Goal: Task Accomplishment & Management: Complete application form

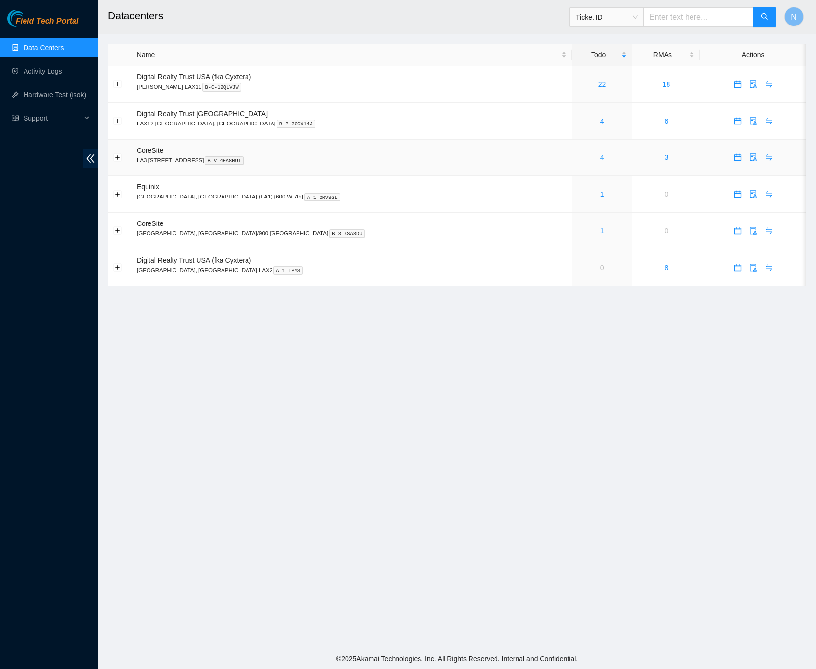
click at [577, 163] on div "4" at bounding box center [602, 157] width 50 height 11
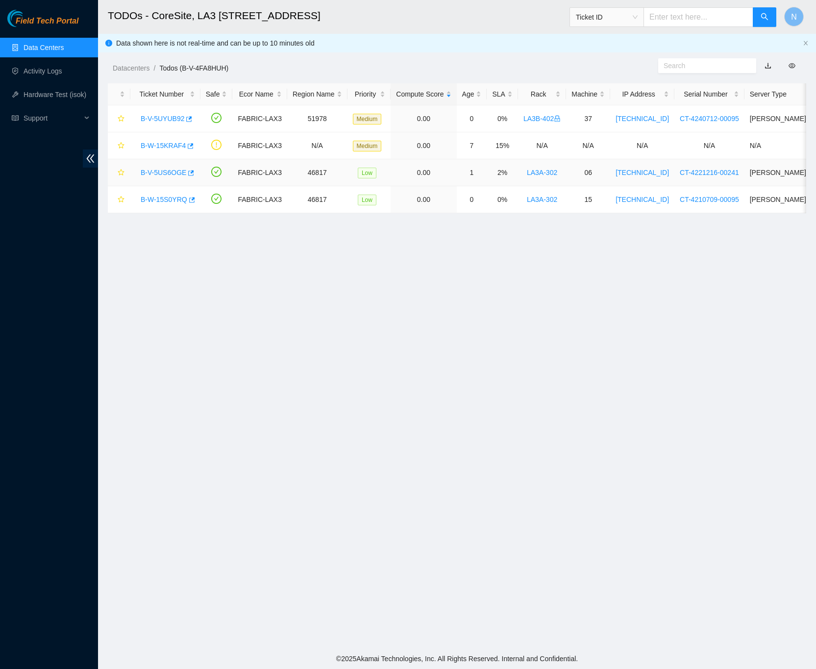
click at [168, 175] on link "B-V-5US6OGE" at bounding box center [164, 173] width 46 height 8
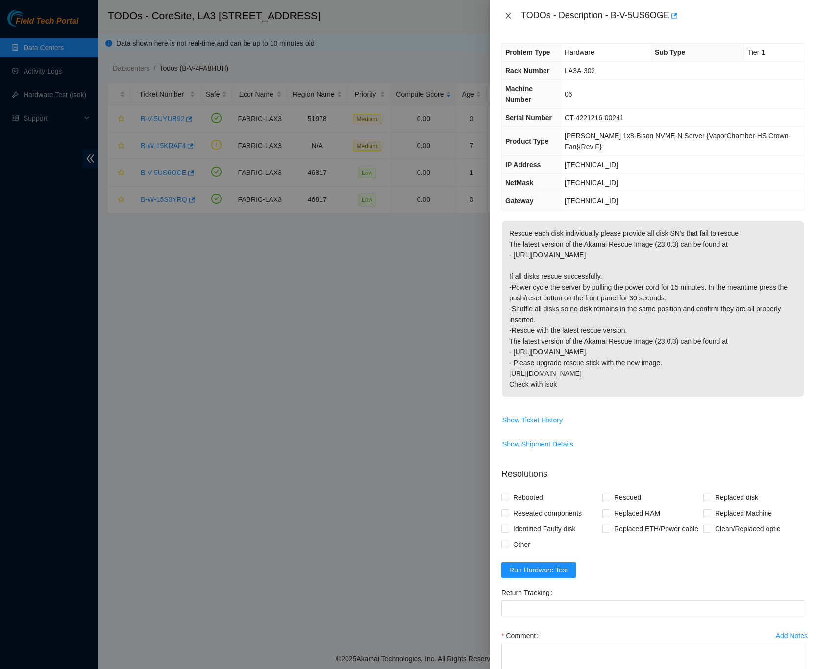
click at [506, 15] on icon "close" at bounding box center [508, 16] width 8 height 8
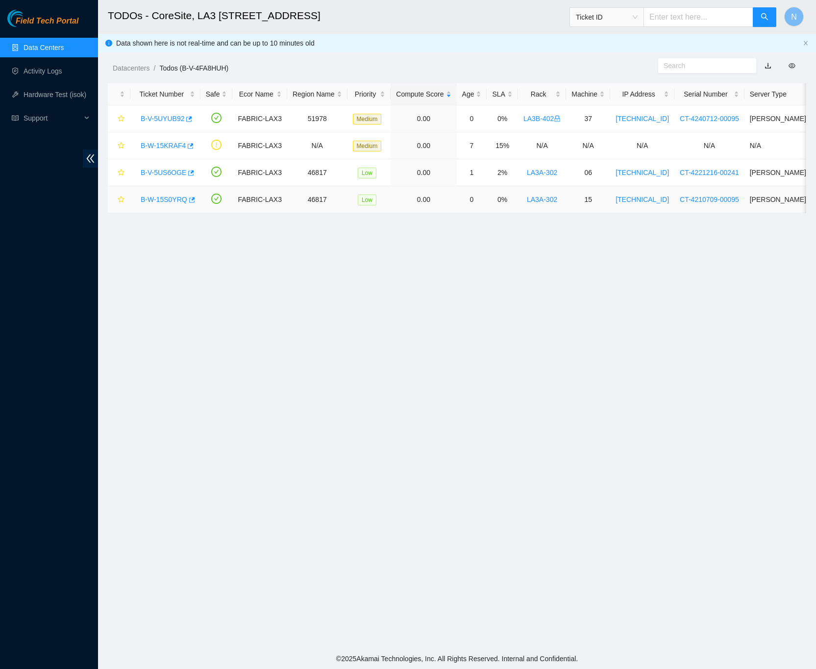
click at [163, 199] on link "B-W-15S0YRQ" at bounding box center [164, 200] width 47 height 8
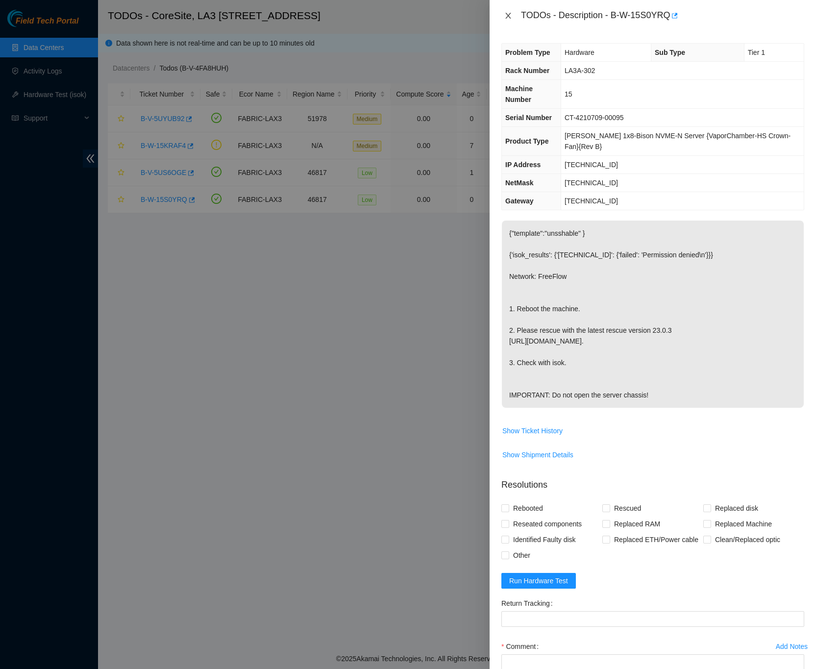
click at [505, 15] on icon "close" at bounding box center [508, 16] width 8 height 8
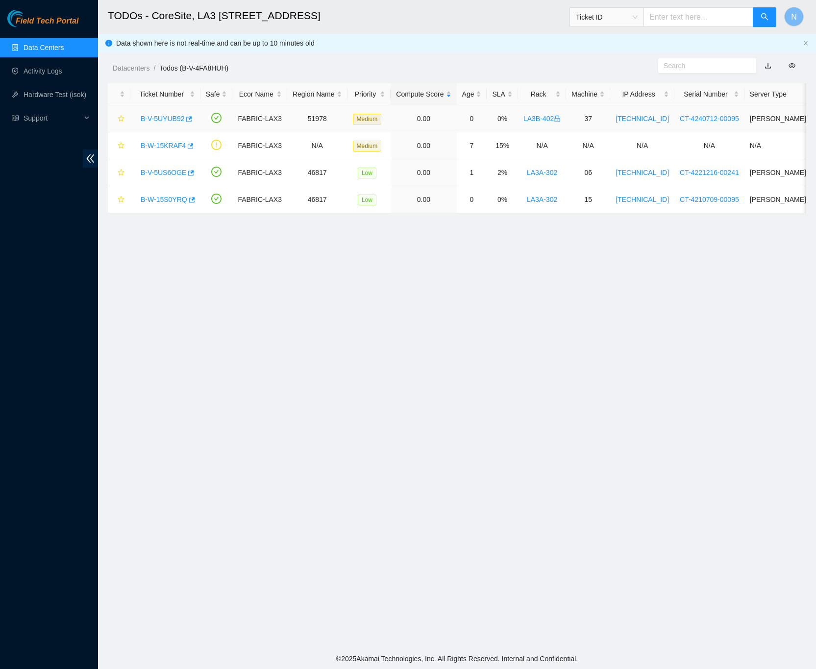
click at [168, 121] on link "B-V-5UYUB92" at bounding box center [163, 119] width 44 height 8
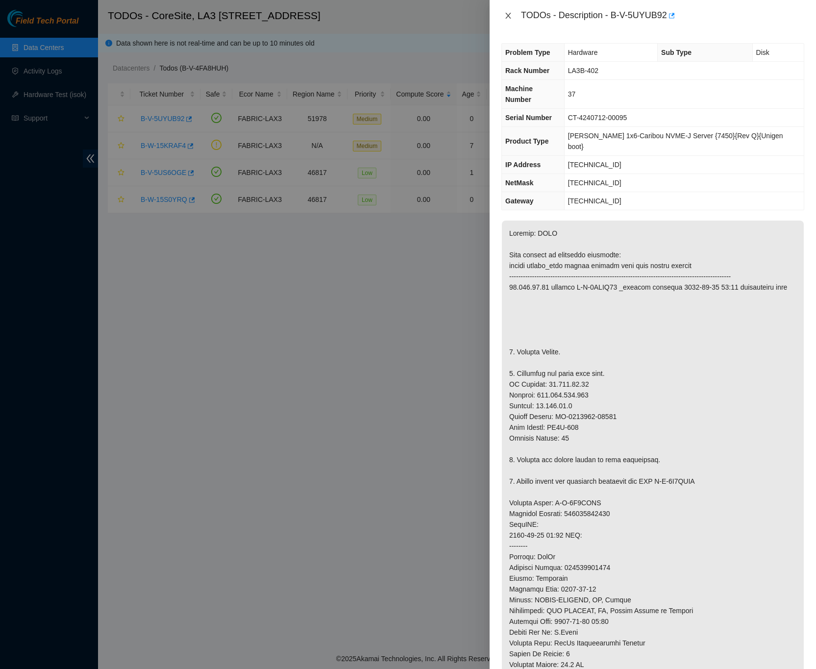
click at [513, 16] on button "Close" at bounding box center [508, 15] width 14 height 9
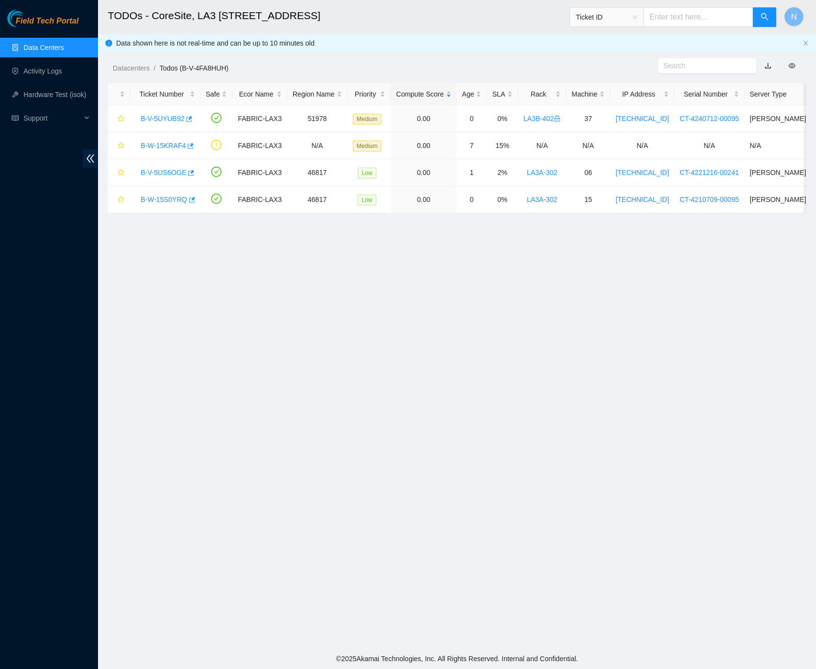
click at [56, 44] on link "Data Centers" at bounding box center [44, 48] width 40 height 8
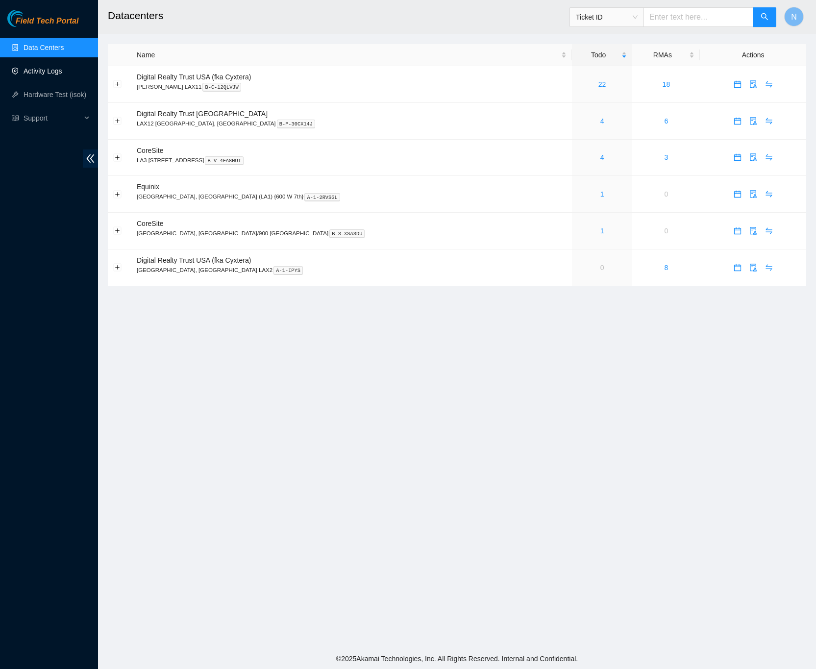
click at [48, 67] on link "Activity Logs" at bounding box center [43, 71] width 39 height 8
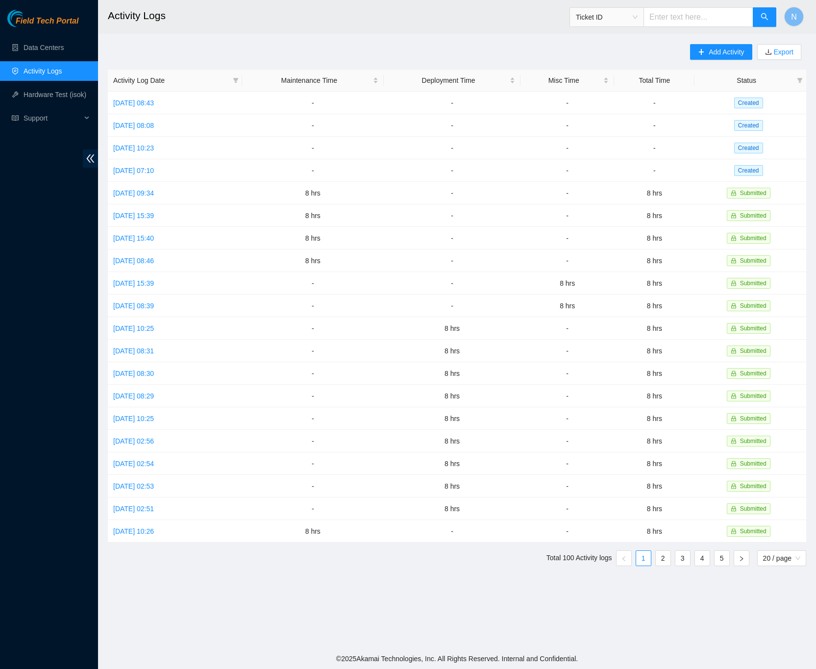
click at [409, 36] on main "Activity Logs Ticket ID N Add Activity Export Activity Log Date Maintenance Tim…" at bounding box center [457, 324] width 718 height 649
click at [127, 172] on link "[DATE] 07:10" at bounding box center [133, 171] width 41 height 8
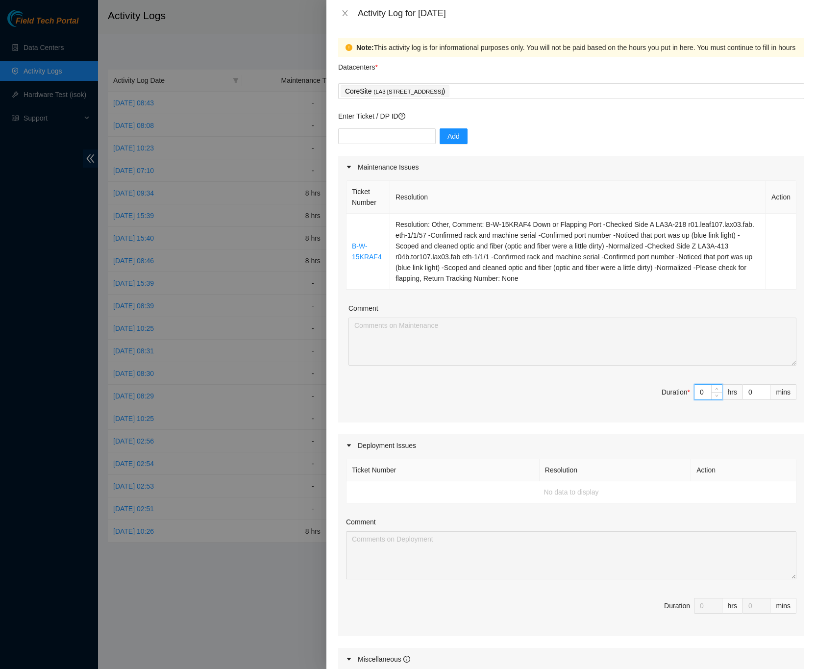
click at [697, 391] on input "0" at bounding box center [708, 392] width 27 height 15
type input "8"
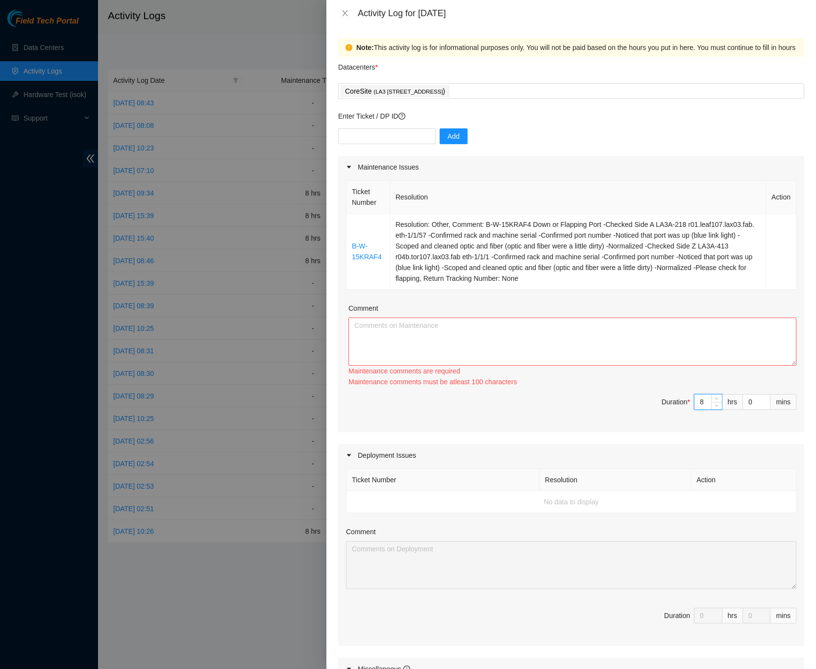
type input "8"
click at [519, 331] on textarea "Comment" at bounding box center [573, 342] width 448 height 48
paste textarea "B-W-15KRAF4 Down or Flapping Port -Checked Side A LA3A-218 r01.leaf107.lax03.fa…"
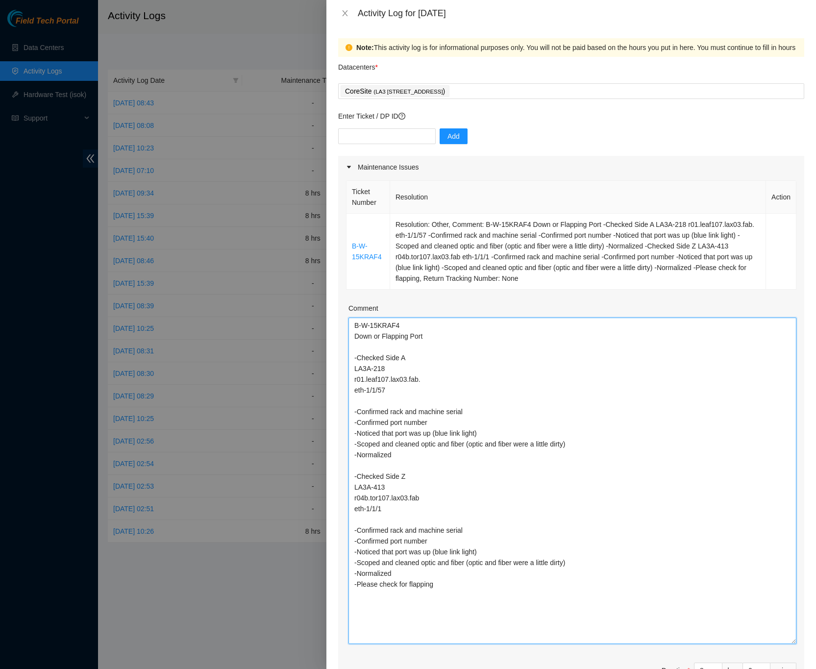
drag, startPoint x: 781, startPoint y: 365, endPoint x: 790, endPoint y: 643, distance: 278.1
click at [790, 643] on div "Ticket Number Resolution Action B-W-15KRAF4 Resolution: Other, Comment: B-W-15K…" at bounding box center [571, 439] width 466 height 523
type textarea "B-W-15KRAF4 Down or Flapping Port -Checked Side A LA3A-218 r01.leaf107.lax03.fa…"
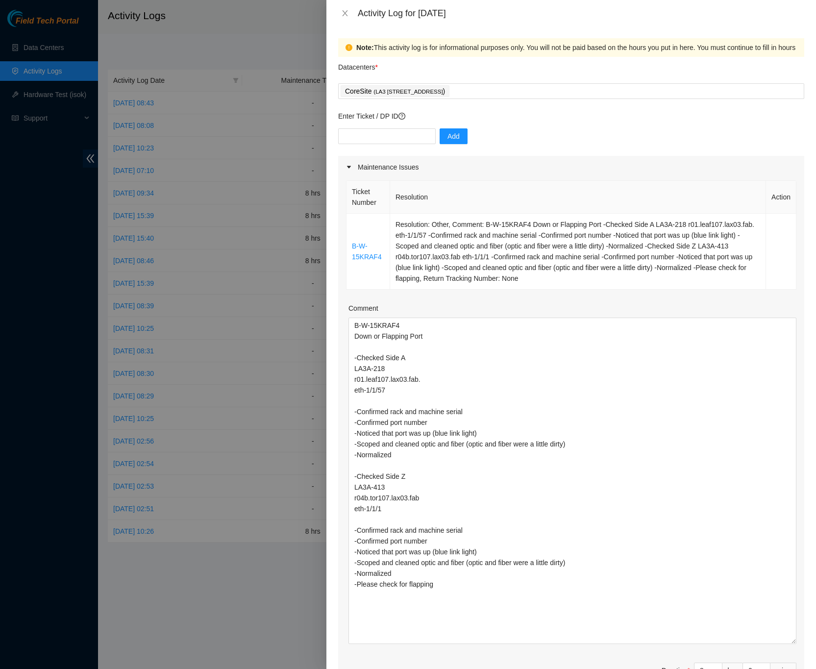
click at [793, 468] on div "Note: This activity log is for informational purposes only. You will not be pai…" at bounding box center [571, 347] width 490 height 643
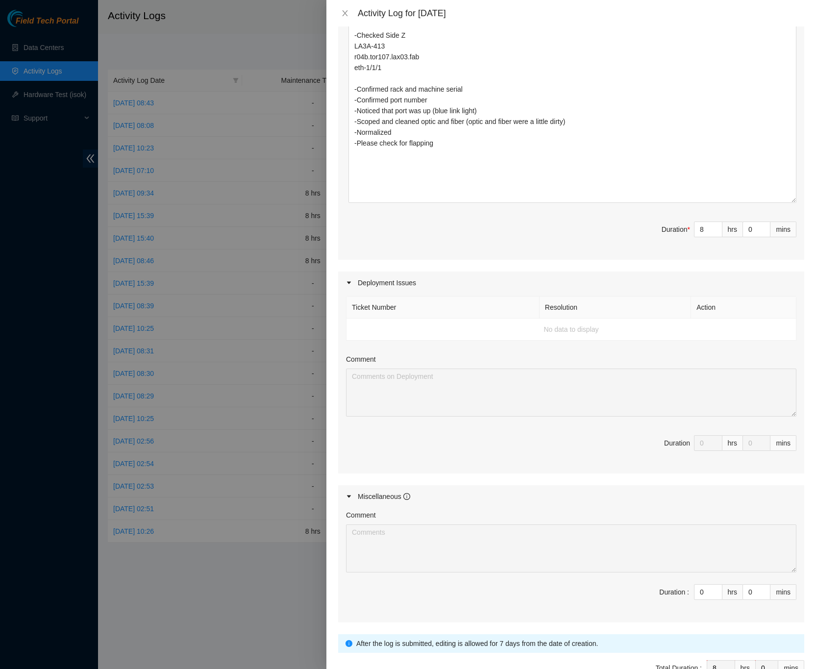
scroll to position [506, 0]
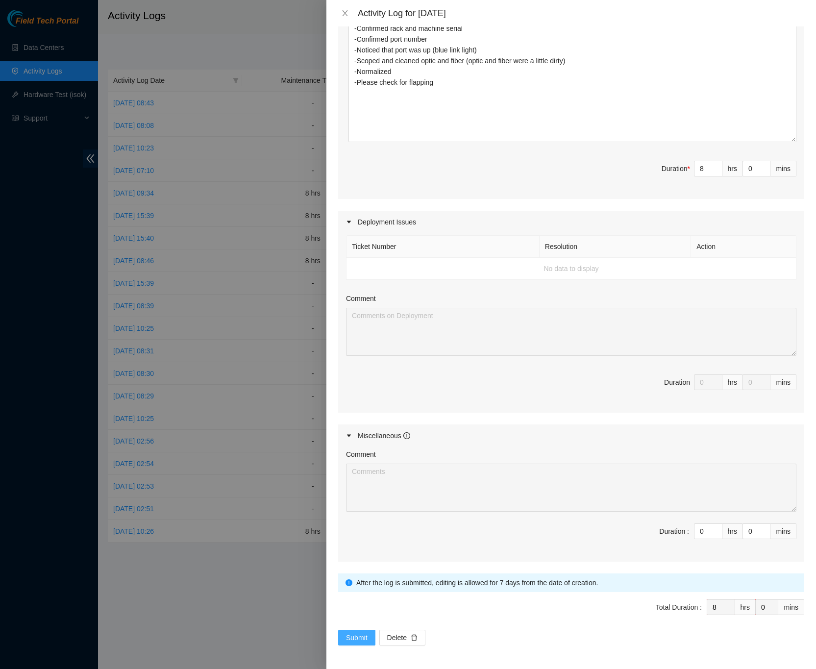
click at [365, 637] on span "Submit" at bounding box center [357, 637] width 22 height 11
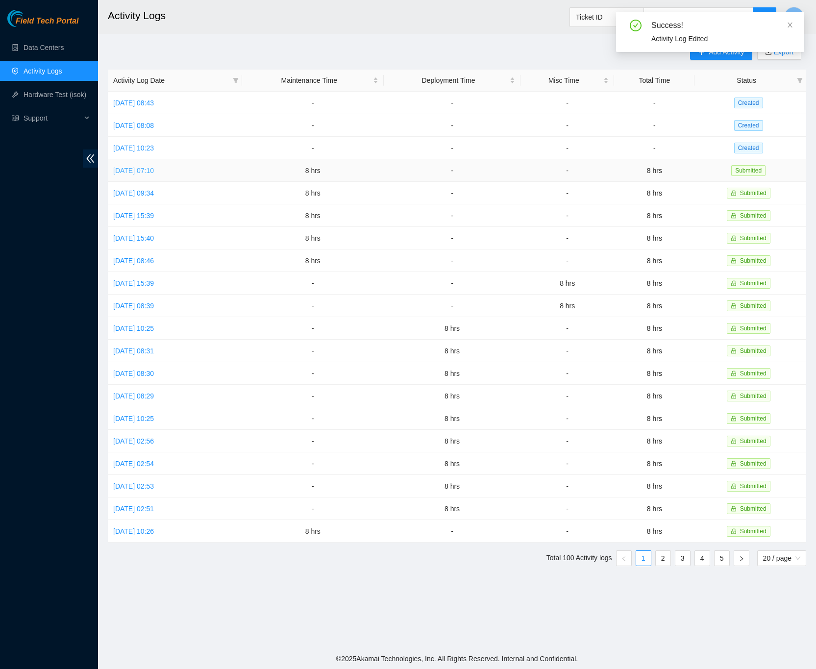
click at [154, 168] on link "[DATE] 07:10" at bounding box center [133, 171] width 41 height 8
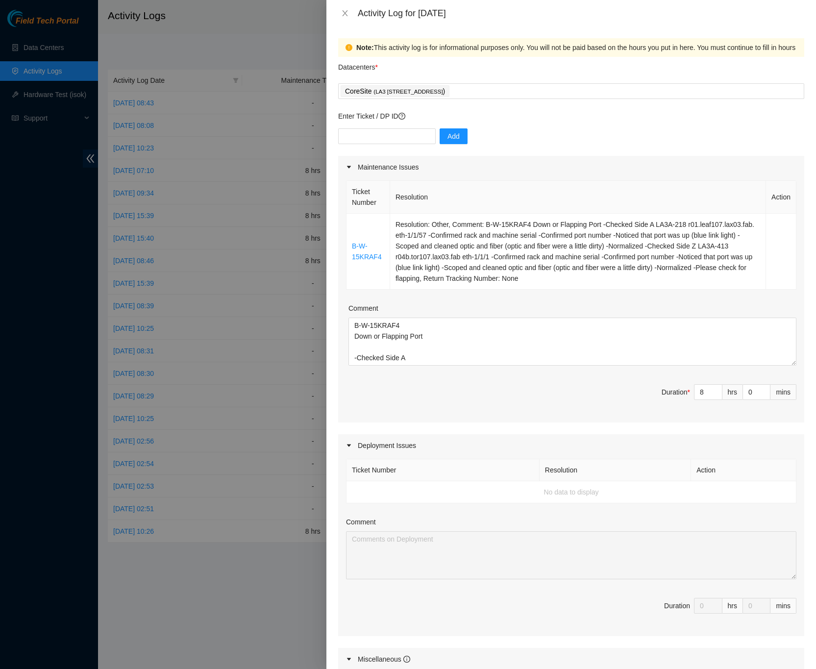
click at [797, 259] on div "Note: This activity log is for informational purposes only. You will not be pai…" at bounding box center [571, 347] width 490 height 643
click at [345, 10] on icon "close" at bounding box center [345, 13] width 8 height 8
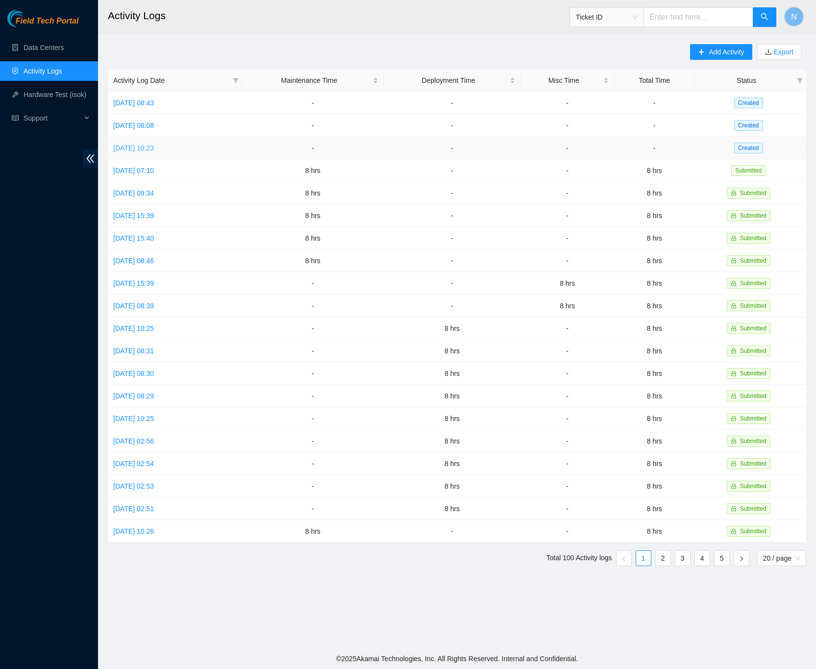
click at [154, 149] on link "[DATE] 10:23" at bounding box center [133, 148] width 41 height 8
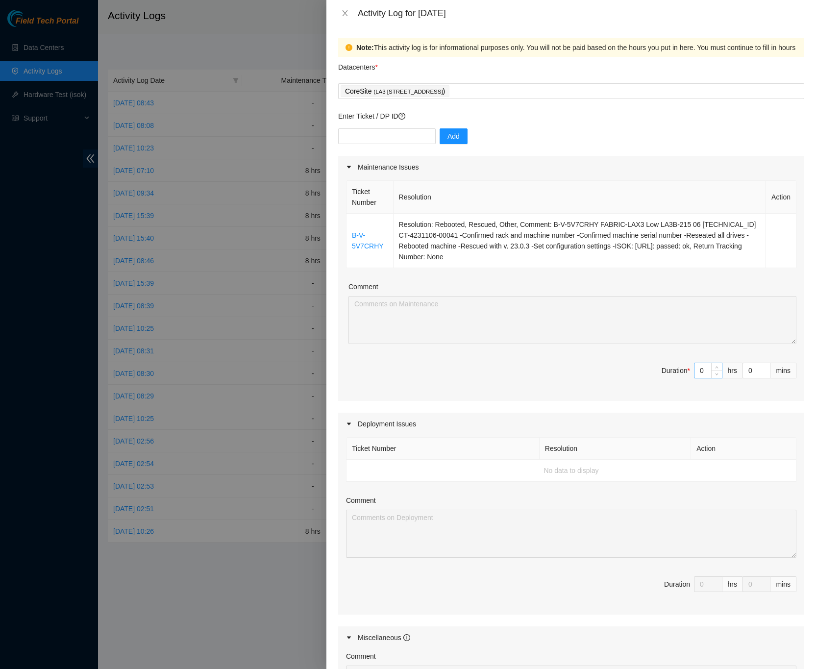
click at [695, 373] on input "0" at bounding box center [708, 370] width 27 height 15
type input "8"
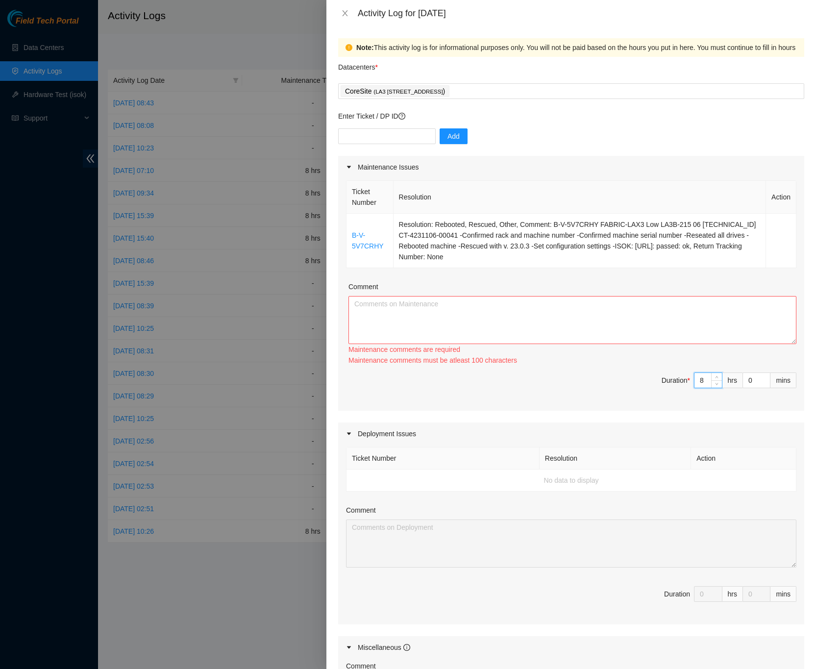
type input "8"
click at [422, 312] on textarea "Comment" at bounding box center [573, 320] width 448 height 48
paste textarea "B-V-5V7CRHY FABRIC-LAX3 Low LA3B-215 06 [TECHNICAL_ID] CT-4231106-00041 -Confir…"
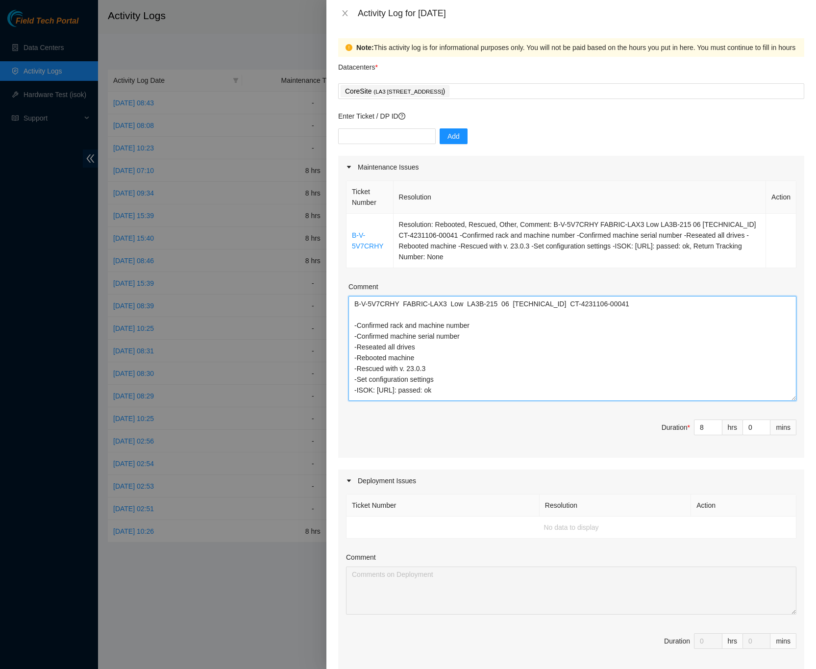
drag, startPoint x: 777, startPoint y: 341, endPoint x: 786, endPoint y: 396, distance: 55.1
click at [786, 397] on div "Ticket Number Resolution Action B-V-5V7CRHY Resolution: Rebooted, Rescued, Othe…" at bounding box center [571, 317] width 466 height 279
type textarea "B-V-5V7CRHY FABRIC-LAX3 Low LA3B-215 06 [TECHNICAL_ID] CT-4231106-00041 -Confir…"
click at [796, 376] on div "Note: This activity log is for informational purposes only. You will not be pai…" at bounding box center [571, 347] width 490 height 643
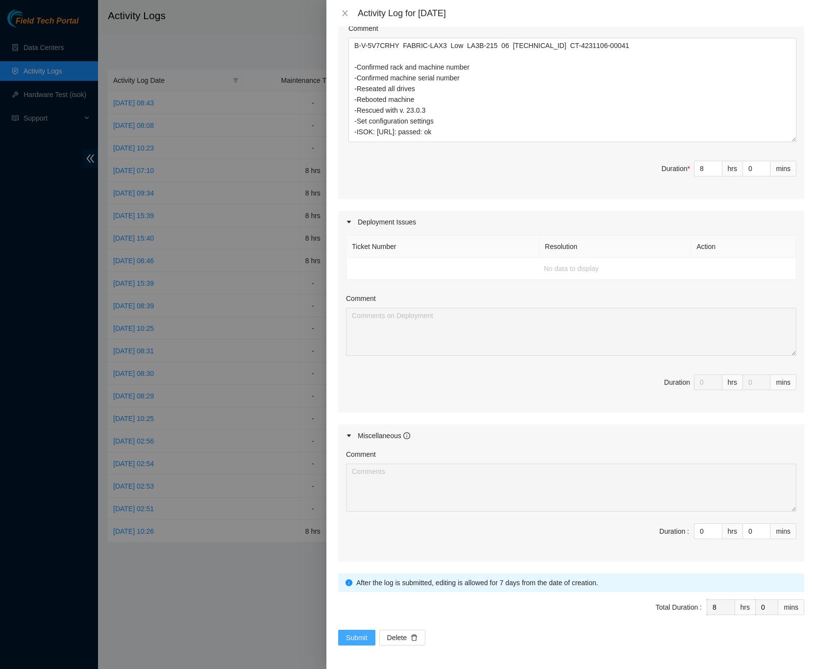
click at [369, 639] on button "Submit" at bounding box center [356, 638] width 37 height 16
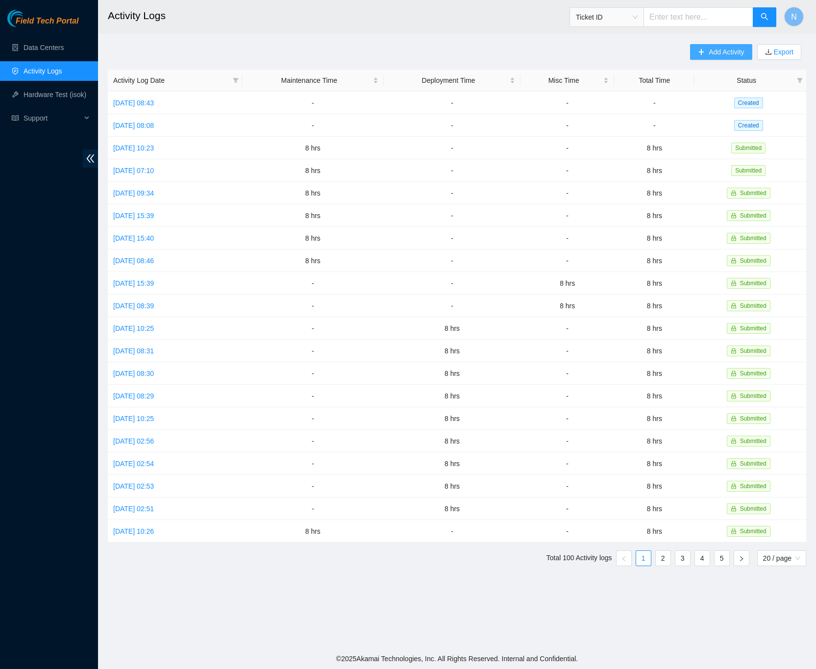
click at [696, 53] on button "Add Activity" at bounding box center [721, 52] width 62 height 16
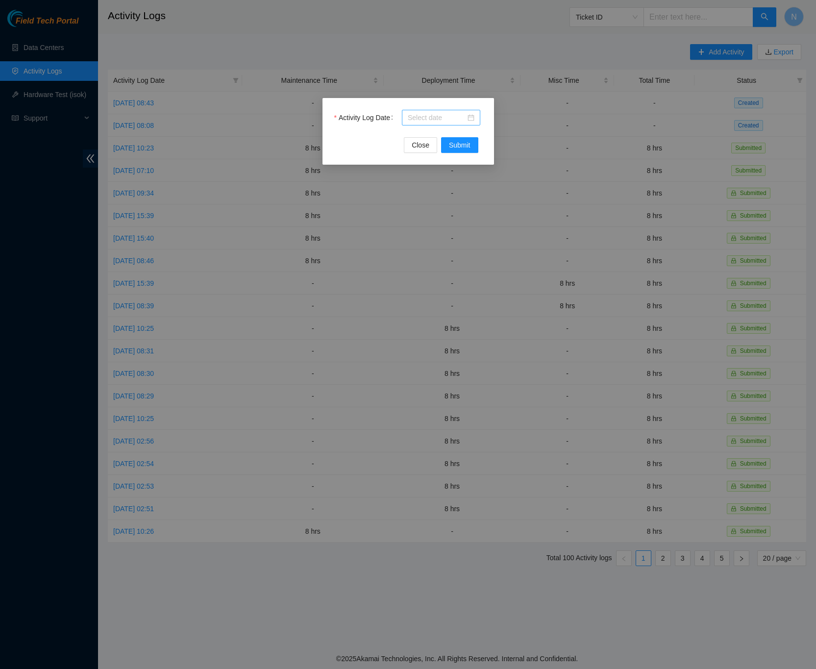
click at [472, 121] on div at bounding box center [441, 117] width 67 height 11
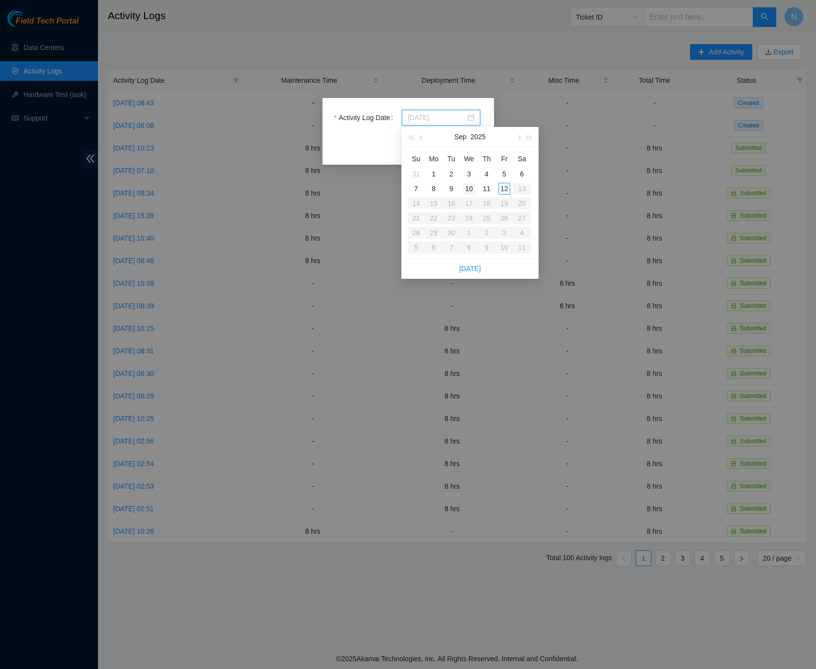
type input "[DATE]"
click at [471, 192] on div "10" at bounding box center [469, 189] width 12 height 12
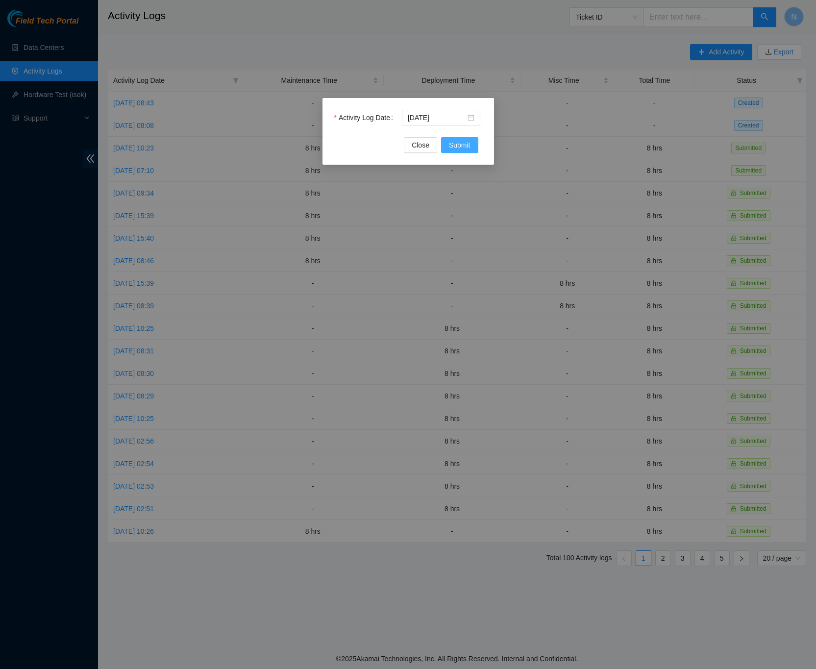
click at [468, 149] on span "Submit" at bounding box center [460, 145] width 22 height 11
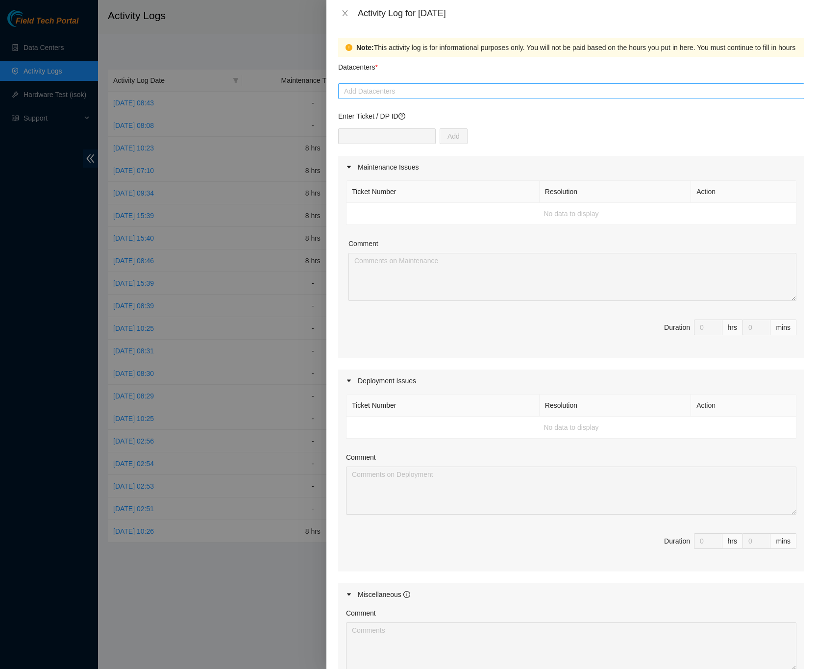
click at [378, 93] on div at bounding box center [571, 91] width 461 height 12
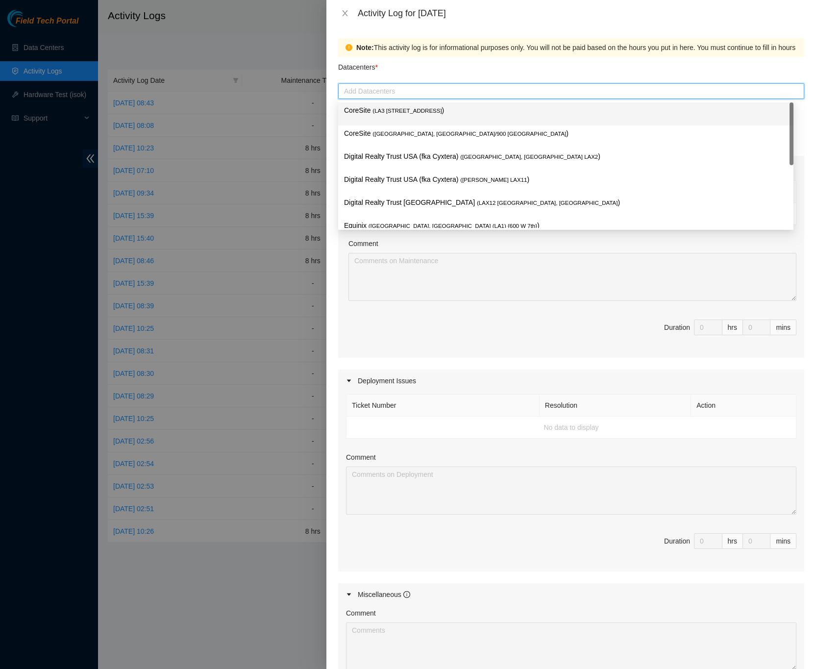
click at [392, 108] on span "( LA3 [STREET_ADDRESS]" at bounding box center [407, 111] width 69 height 6
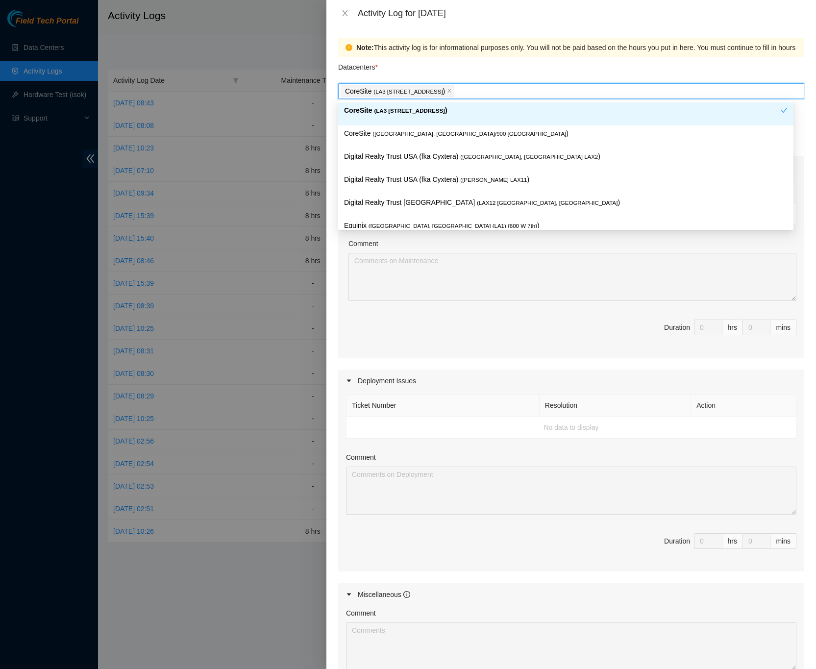
click at [803, 94] on div "Note: This activity log is for informational purposes only. You will not be pai…" at bounding box center [571, 347] width 490 height 643
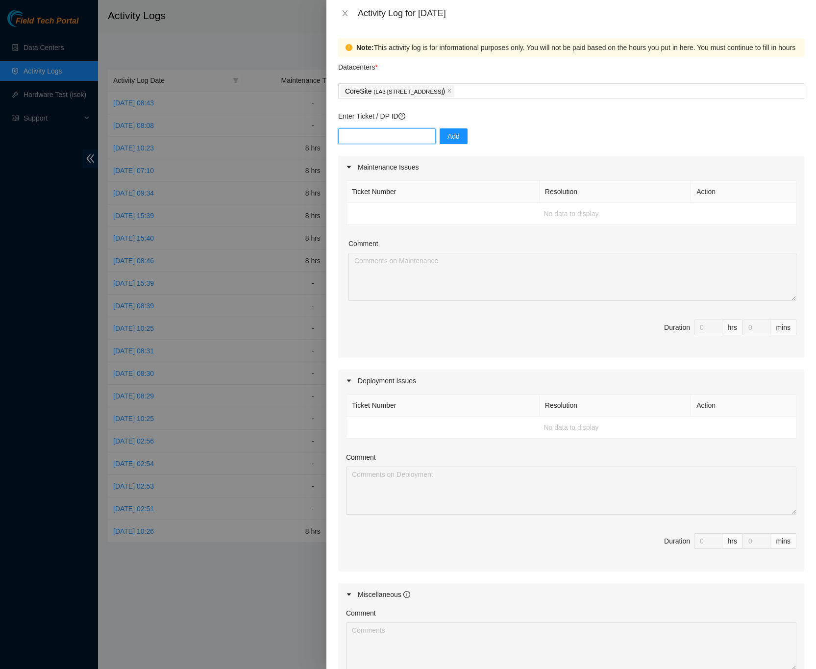
click at [359, 137] on input "text" at bounding box center [387, 136] width 98 height 16
type input "DP85108"
click at [448, 138] on span "Add" at bounding box center [454, 136] width 12 height 11
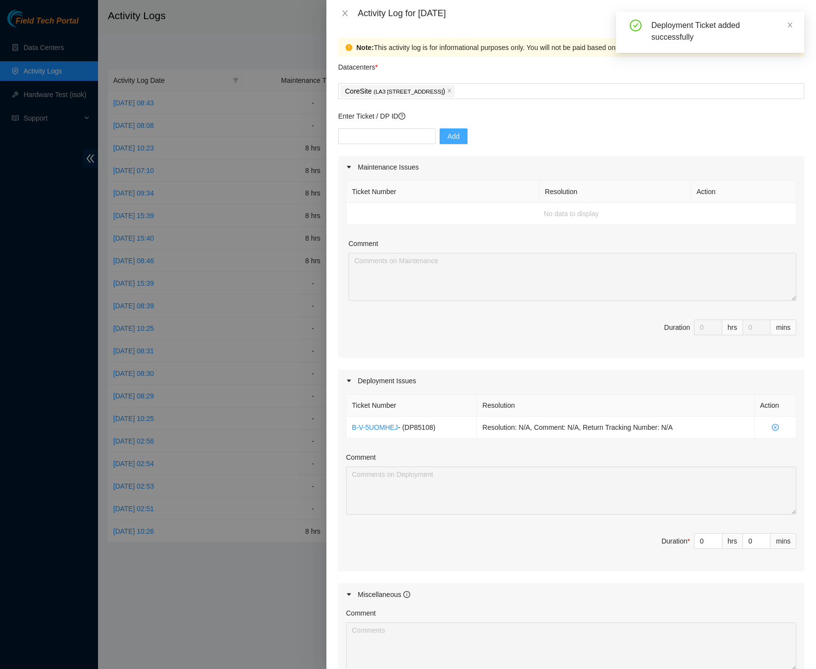
scroll to position [74, 0]
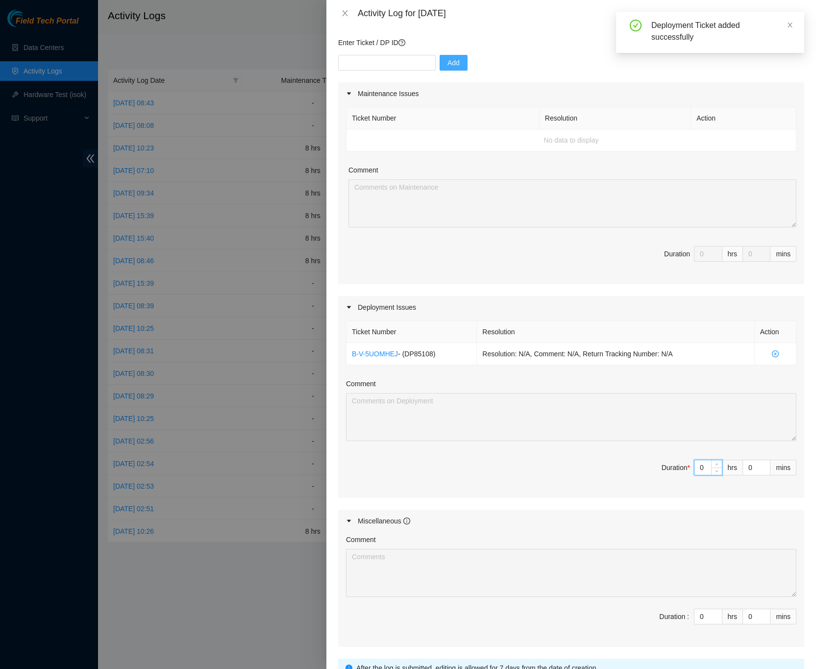
click at [696, 470] on input "0" at bounding box center [708, 467] width 27 height 15
type input "8"
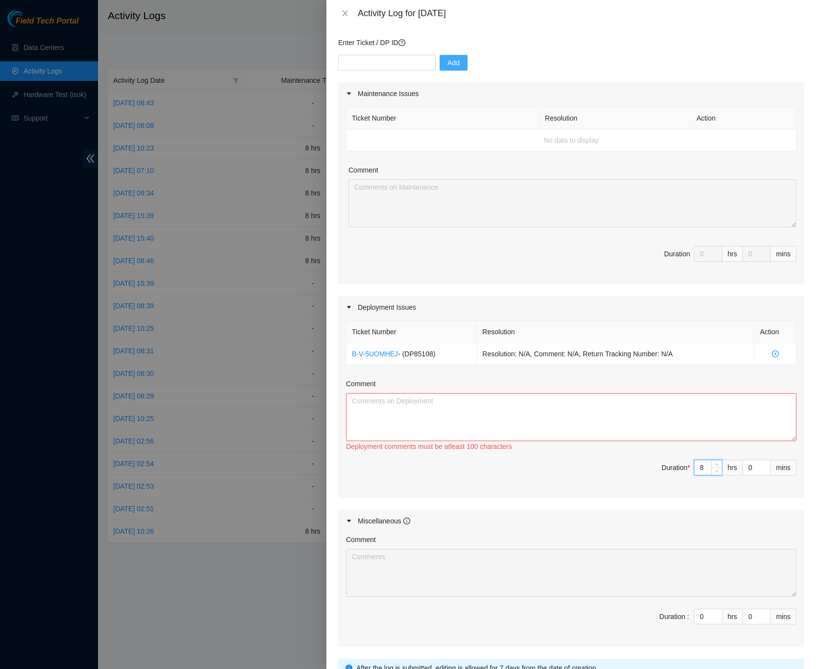
type input "8"
click at [749, 401] on textarea "Comment" at bounding box center [571, 417] width 451 height 48
paste textarea "DP85108 FireAnt Deployment -Removed blanking panels from LA3B-405 -Adjusted rac…"
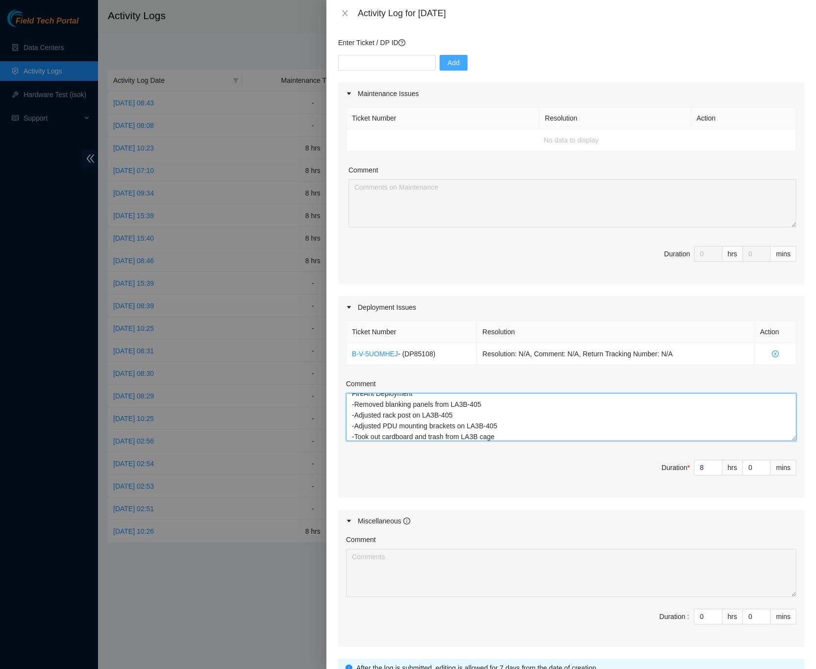
scroll to position [0, 0]
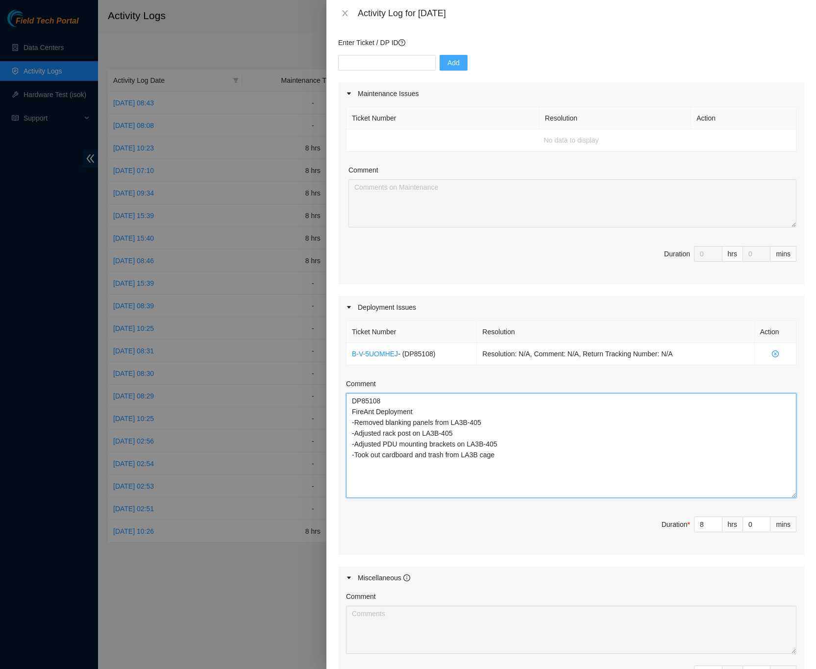
drag, startPoint x: 784, startPoint y: 442, endPoint x: 792, endPoint y: 499, distance: 57.4
click at [792, 499] on div "Ticket Number Resolution Action B-V-5UOMHEJ - ( DP85108 ) Resolution: N/A, Comm…" at bounding box center [571, 437] width 466 height 236
click at [428, 417] on textarea "DP85108 FireAnt Deployment -Removed blanking panels from LA3B-405 -Adjusted rac…" at bounding box center [571, 445] width 451 height 105
click at [500, 458] on textarea "DP85108 FireAnt Deployment -Removed blanking panels from LA3B-405 -Adjusted rac…" at bounding box center [571, 445] width 451 height 105
type textarea "DP85108 FireAnt Deployment -Removed blanking panels from LA3B-405 -Adjusted rac…"
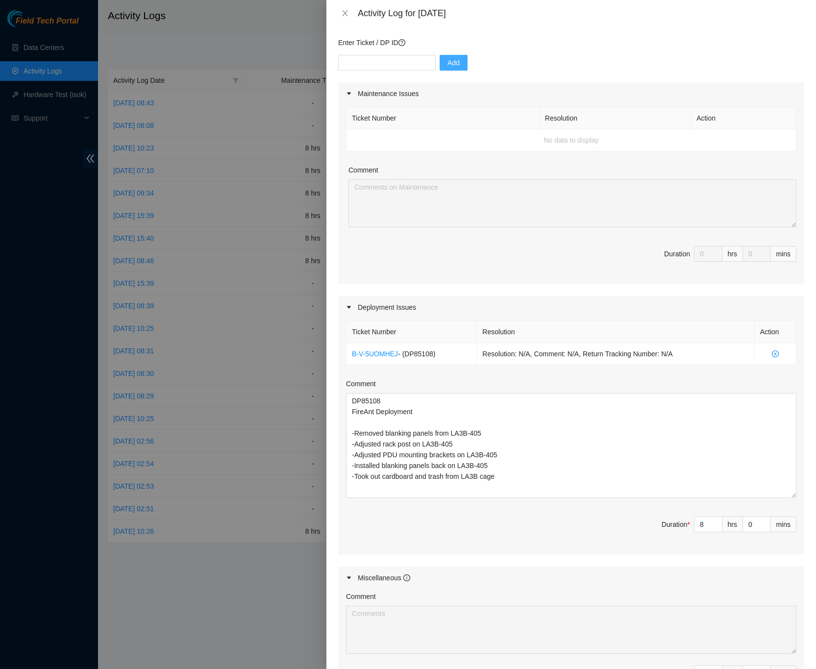
click at [801, 487] on div "Note: This activity log is for informational purposes only. You will not be pai…" at bounding box center [571, 347] width 490 height 643
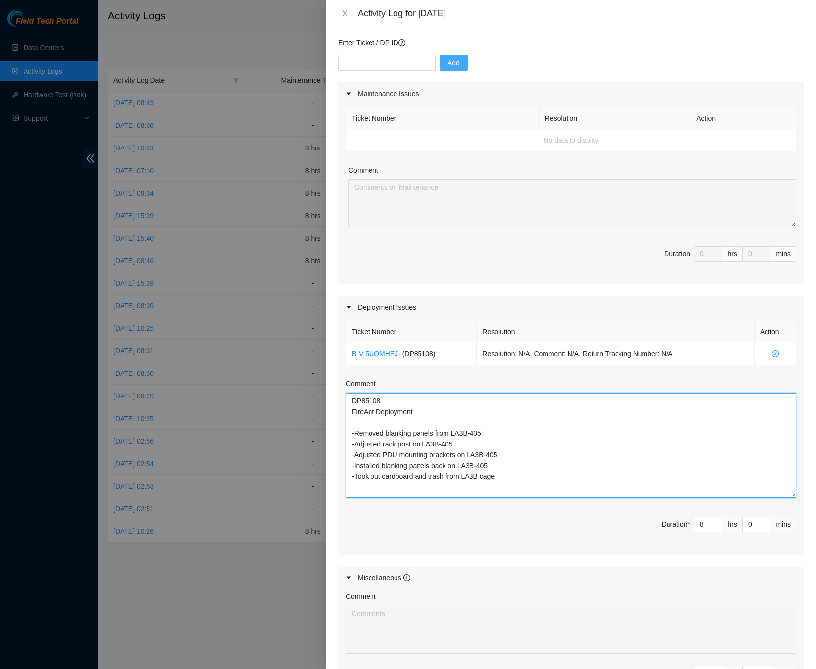
drag, startPoint x: 491, startPoint y: 469, endPoint x: 351, endPoint y: 466, distance: 140.7
click at [351, 466] on textarea "DP85108 FireAnt Deployment -Removed blanking panels from LA3B-405 -Adjusted rac…" at bounding box center [571, 445] width 451 height 105
click at [516, 477] on textarea "DP85108 FireAnt Deployment -Removed blanking panels from LA3B-405 -Adjusted rac…" at bounding box center [571, 445] width 451 height 105
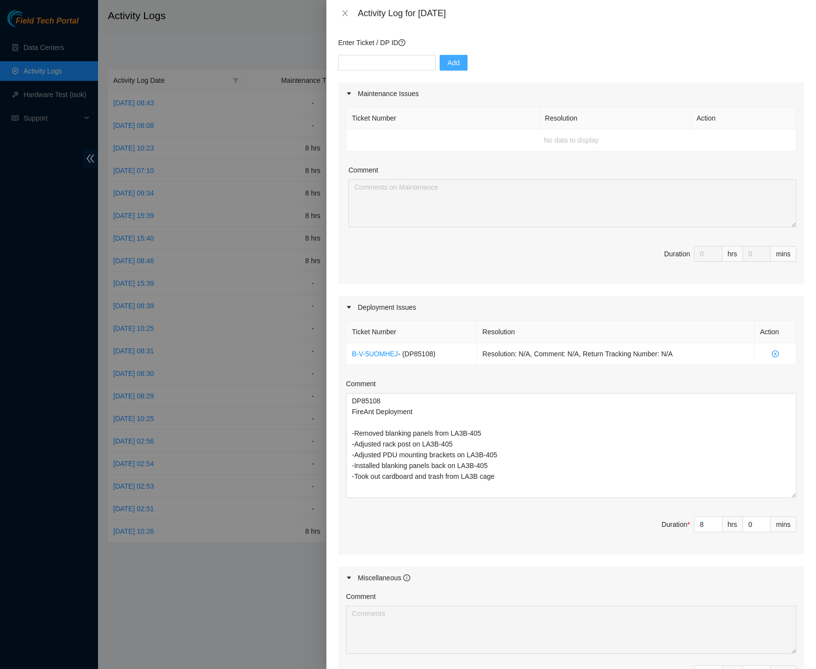
click at [795, 487] on div "Note: This activity log is for informational purposes only. You will not be pai…" at bounding box center [571, 347] width 490 height 643
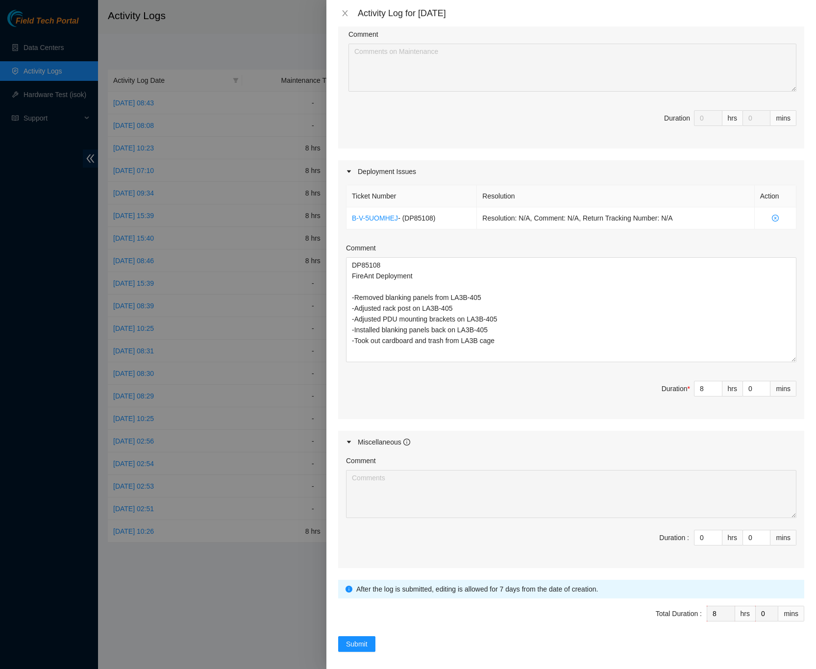
scroll to position [220, 0]
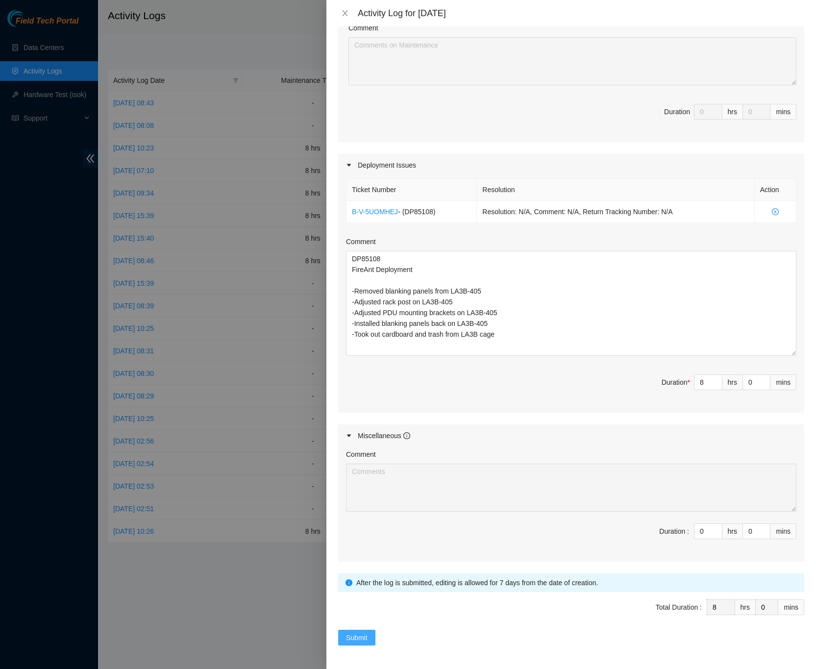
click at [357, 643] on span "Submit" at bounding box center [357, 637] width 22 height 11
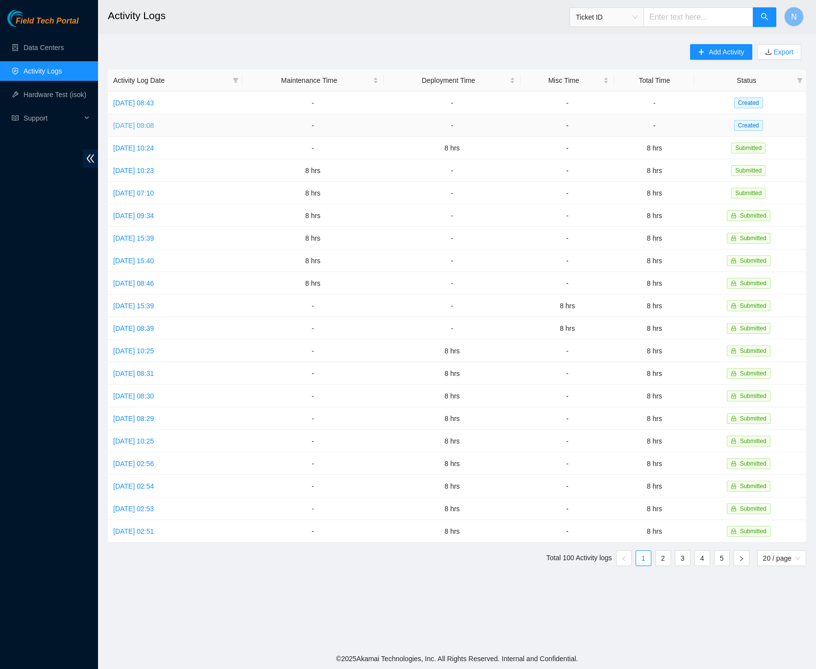
click at [150, 126] on link "[DATE] 08:08" at bounding box center [133, 126] width 41 height 8
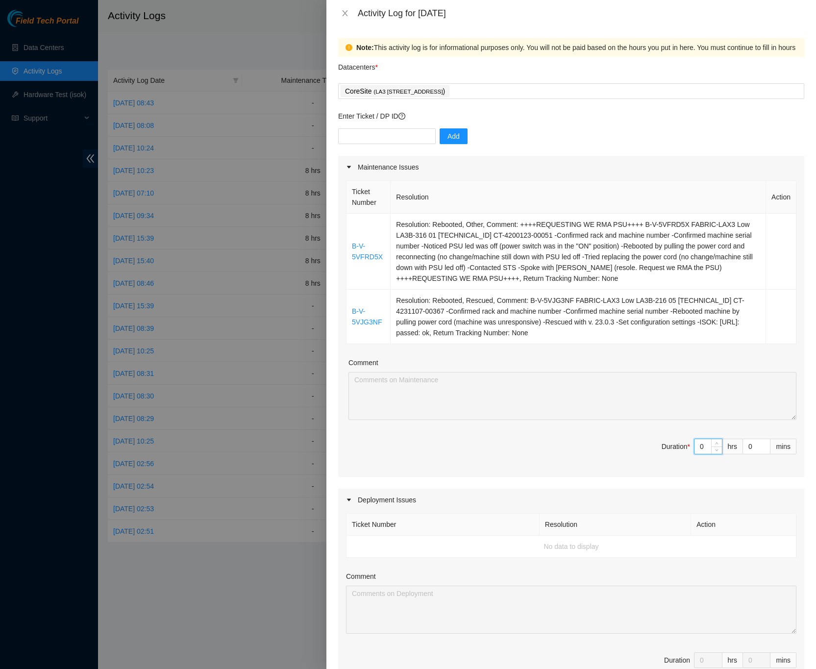
drag, startPoint x: 696, startPoint y: 453, endPoint x: 696, endPoint y: 460, distance: 7.4
click at [696, 454] on input "0" at bounding box center [708, 446] width 27 height 15
type input "8"
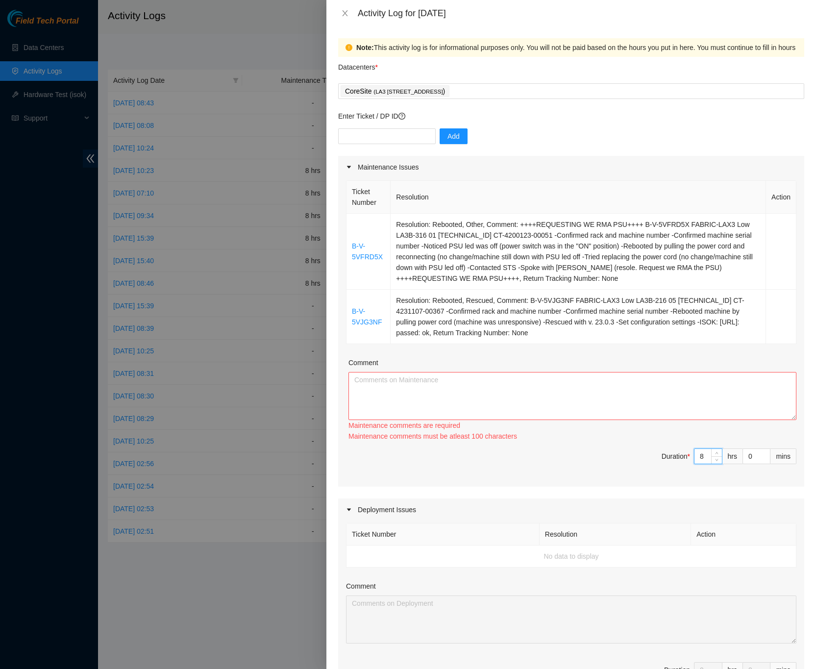
type input "8"
click at [595, 394] on textarea "Comment" at bounding box center [573, 396] width 448 height 48
paste textarea "++++REQUESTING WE RMA PSU++++ B-V-5VFRD5X FABRIC-LAX3 Low LA3B-316 01 [TECHNICA…"
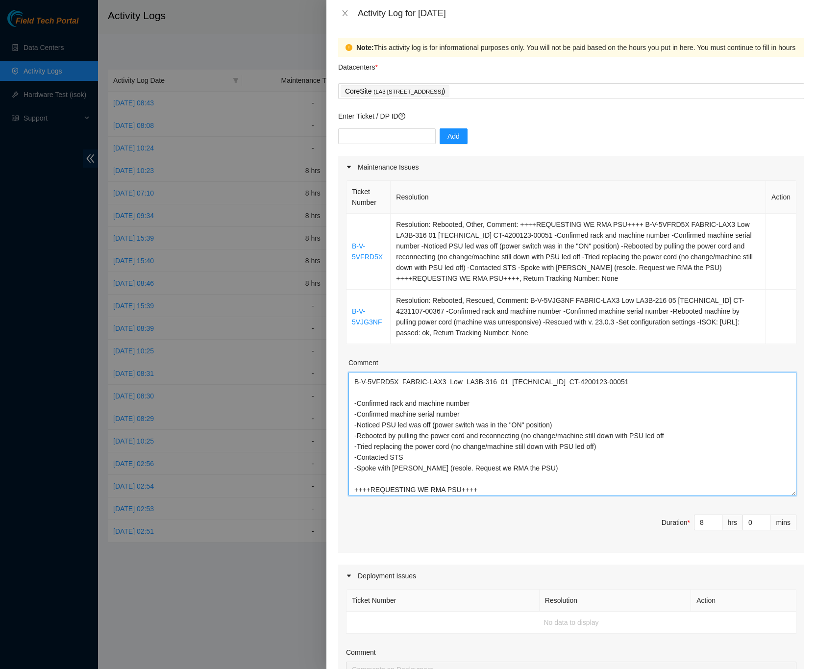
scroll to position [0, 0]
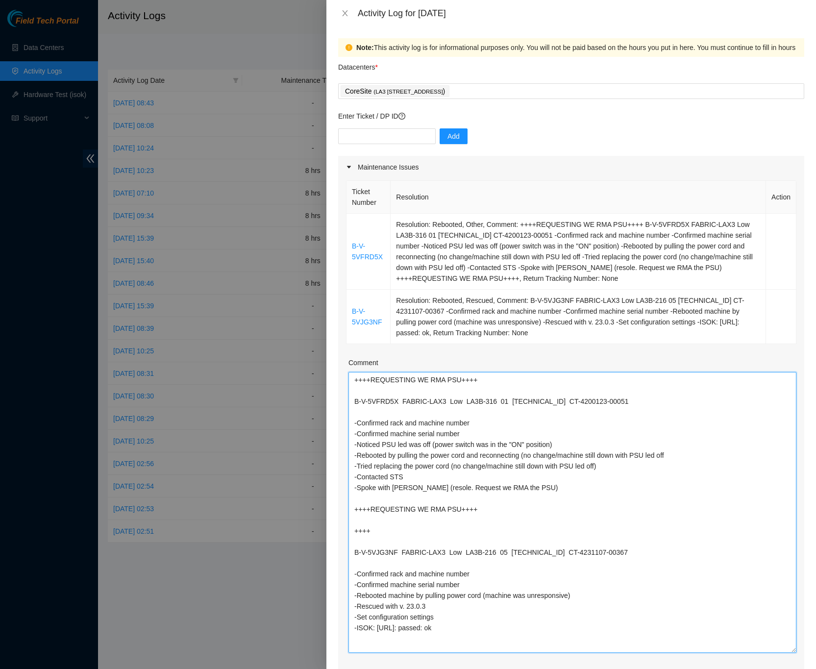
drag, startPoint x: 781, startPoint y: 417, endPoint x: 781, endPoint y: 649, distance: 231.9
click at [781, 649] on textarea "++++REQUESTING WE RMA PSU++++ B-V-5VFRD5X FABRIC-LAX3 Low LA3B-316 01 [TECHNICA…" at bounding box center [573, 512] width 448 height 281
type textarea "++++REQUESTING WE RMA PSU++++ B-V-5VFRD5X FABRIC-LAX3 Low LA3B-316 01 [TECHNICA…"
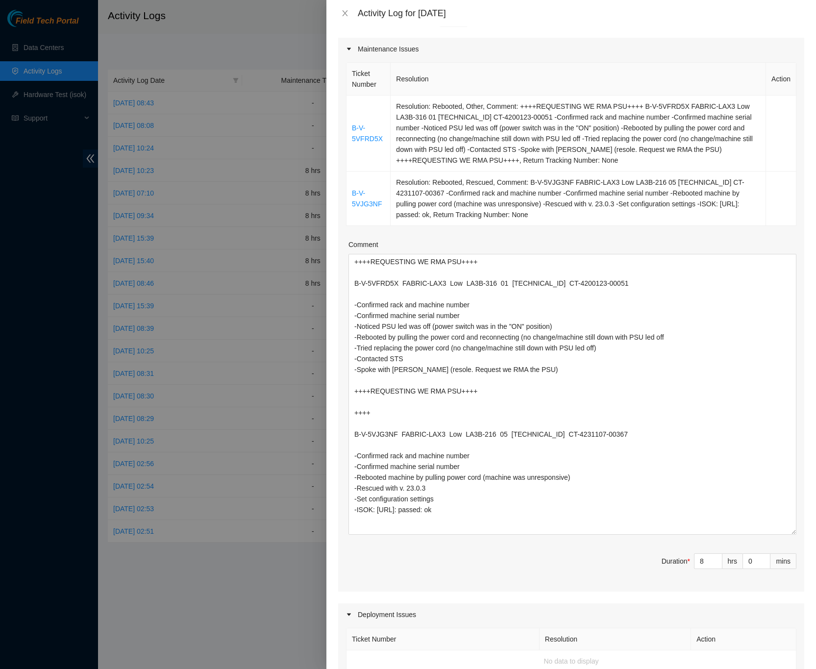
scroll to position [116, 0]
click at [803, 469] on div "Note: This activity log is for informational purposes only. You will not be pai…" at bounding box center [571, 347] width 490 height 643
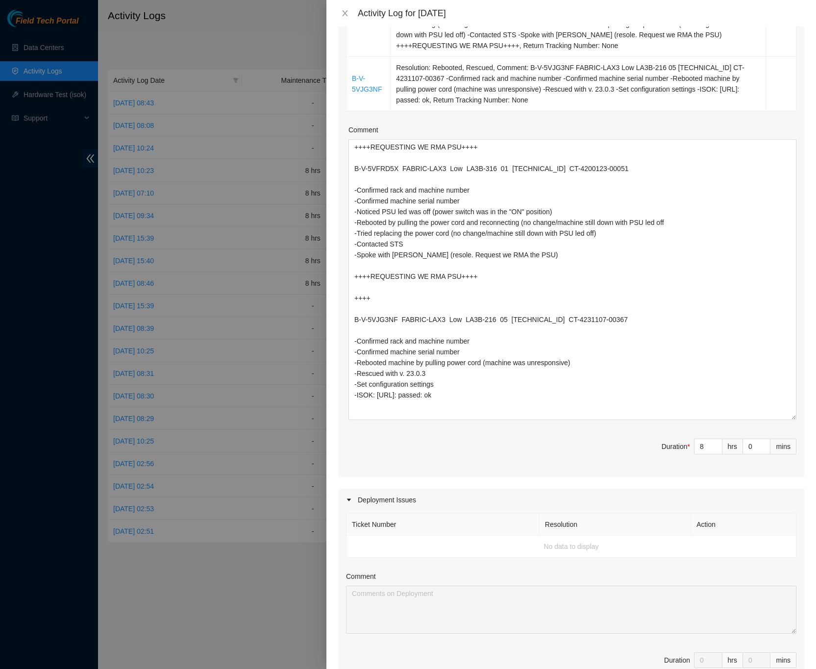
scroll to position [515, 0]
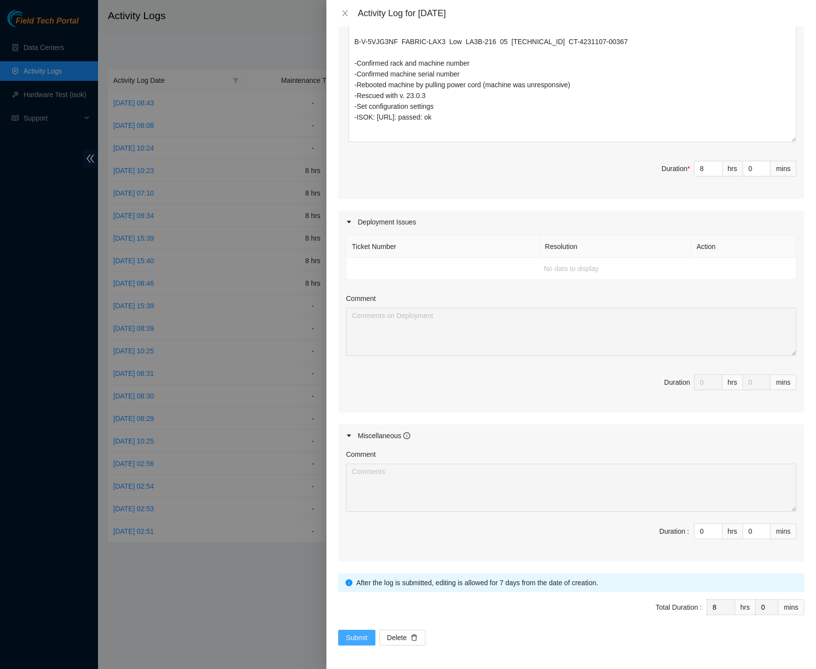
click at [366, 640] on span "Submit" at bounding box center [357, 637] width 22 height 11
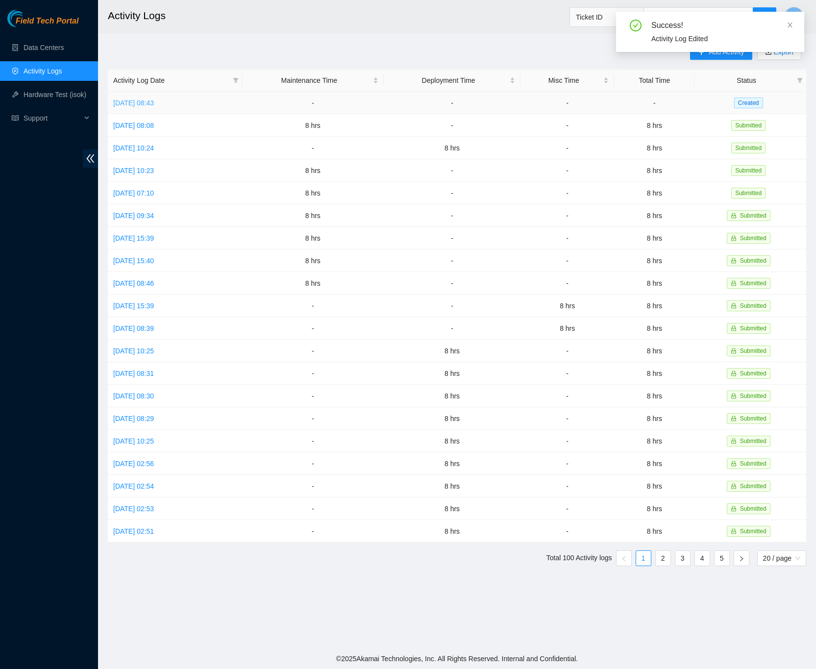
click at [154, 103] on link "[DATE] 08:43" at bounding box center [133, 103] width 41 height 8
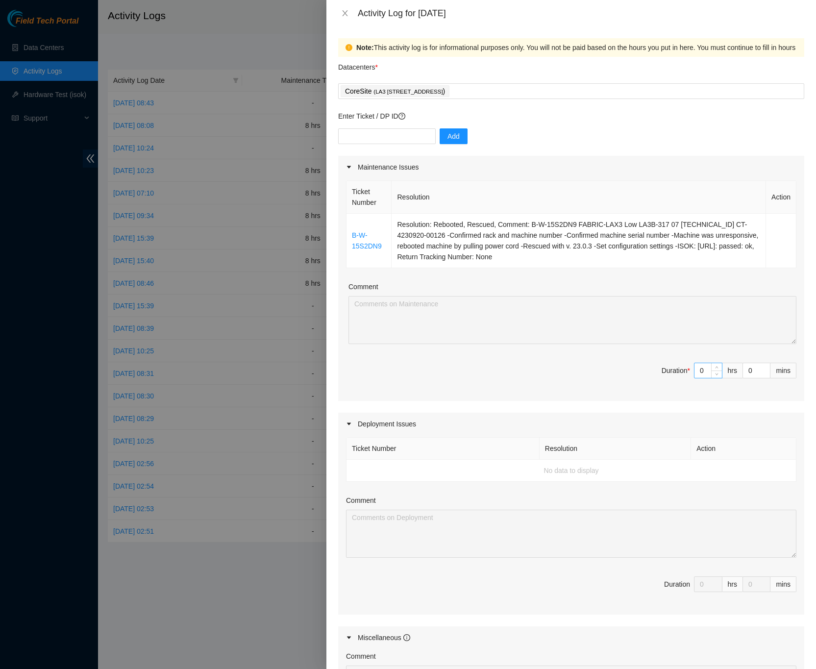
click at [696, 373] on input "0" at bounding box center [708, 370] width 27 height 15
type input "8"
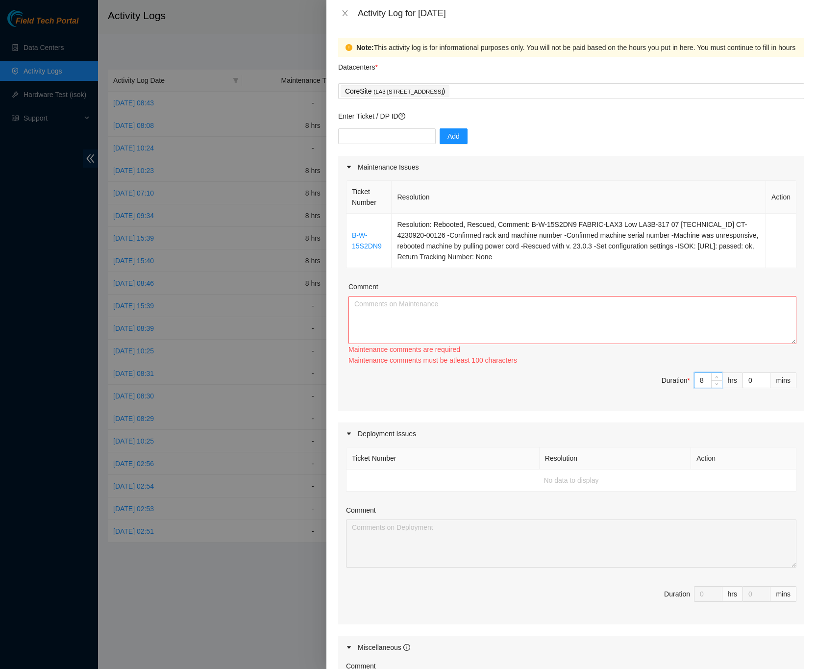
type input "8"
click at [389, 306] on textarea "Comment" at bounding box center [573, 320] width 448 height 48
paste textarea "B-W-15S2DN9 FABRIC-LAX3 Low LA3B-317 07 [TECHNICAL_ID] CT-4230920-00126 -Confir…"
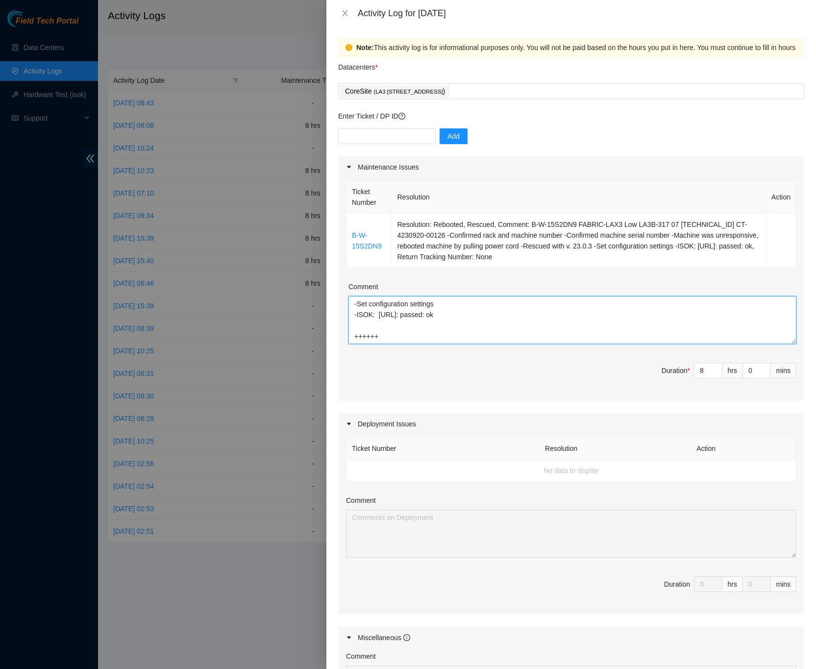
scroll to position [83, 0]
click at [361, 334] on textarea "B-W-15S2DN9 FABRIC-LAX3 Low LA3B-317 07 [TECHNICAL_ID] CT-4230920-00126 -Confir…" at bounding box center [573, 320] width 448 height 48
paste textarea "DP85108 FireAnt Deployment -Broke down cardboard boxed and took out pallets fro…"
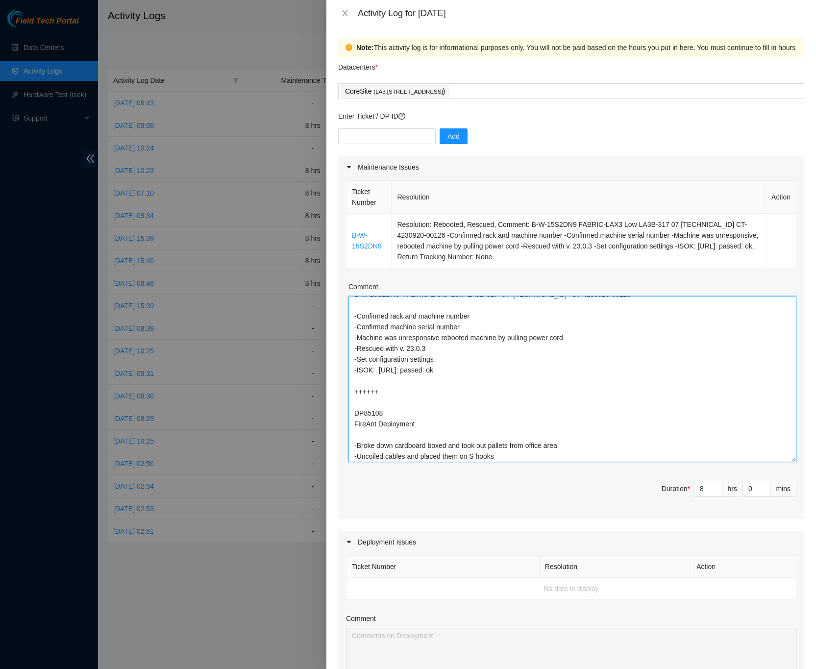
scroll to position [0, 0]
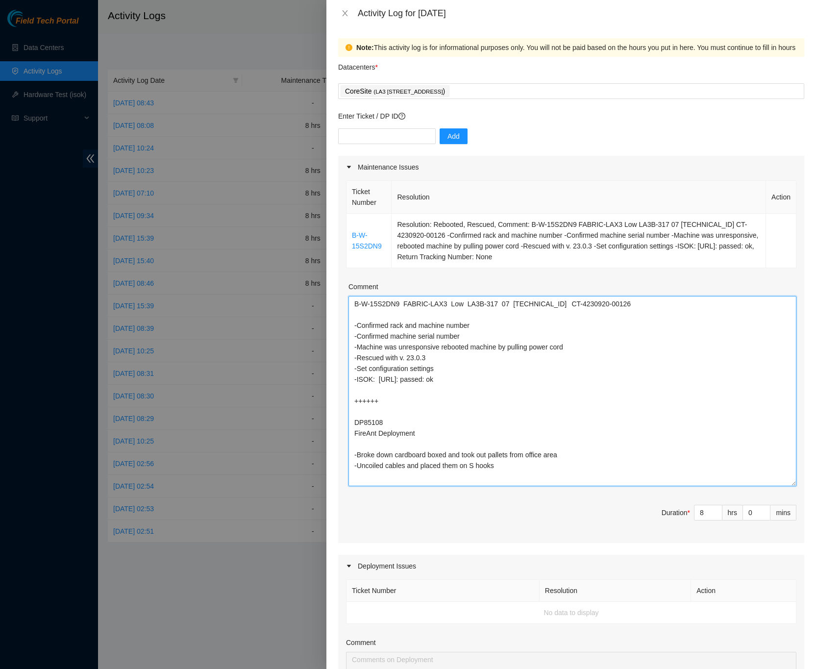
drag, startPoint x: 776, startPoint y: 344, endPoint x: 781, endPoint y: 484, distance: 139.8
click at [781, 484] on textarea "B-W-15S2DN9 FABRIC-LAX3 Low LA3B-317 07 [TECHNICAL_ID] CT-4230920-00126 -Confir…" at bounding box center [573, 391] width 448 height 190
type textarea "B-W-15S2DN9 FABRIC-LAX3 Low LA3B-317 07 [TECHNICAL_ID] CT-4230920-00126 -Confir…"
click at [798, 442] on div "Note: This activity log is for informational purposes only. You will not be pai…" at bounding box center [571, 347] width 490 height 643
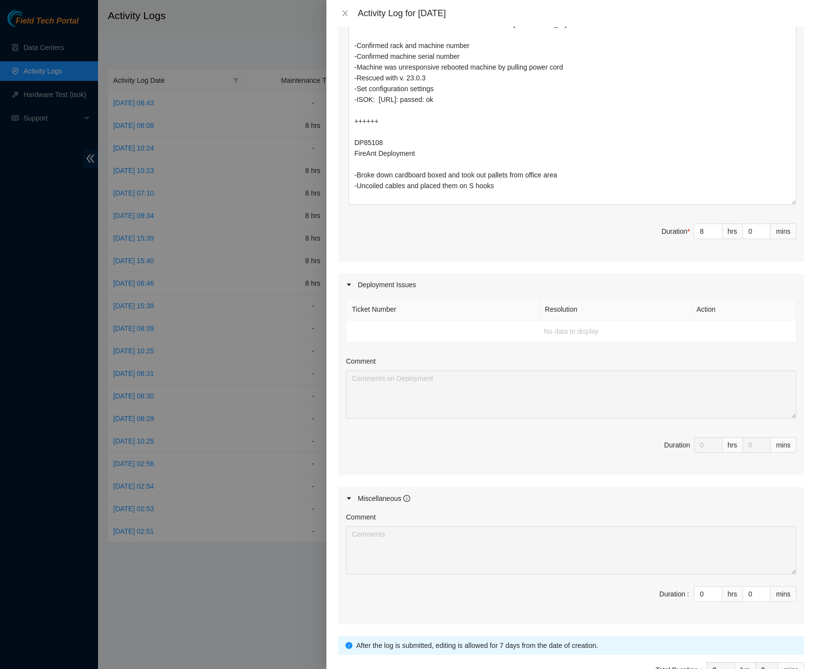
scroll to position [346, 0]
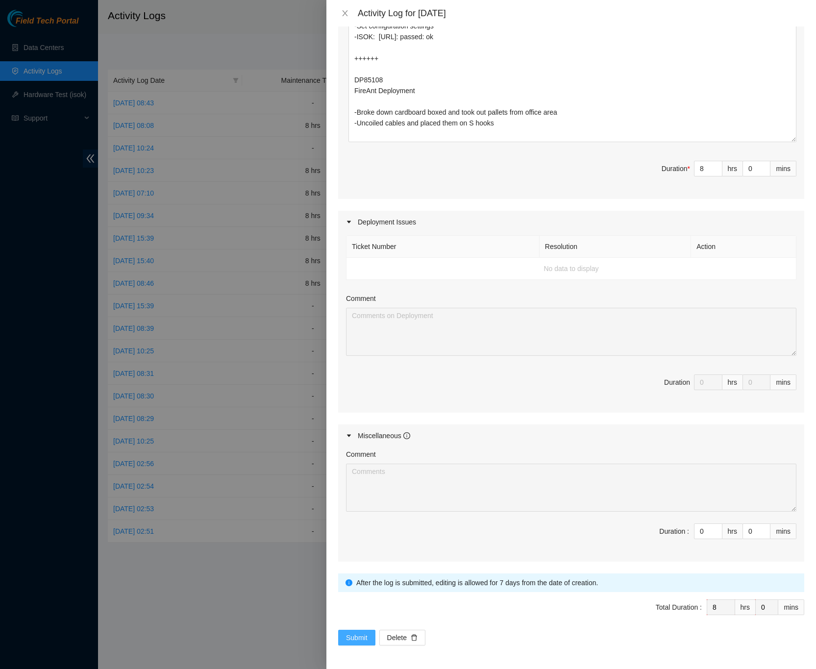
click at [350, 640] on span "Submit" at bounding box center [357, 637] width 22 height 11
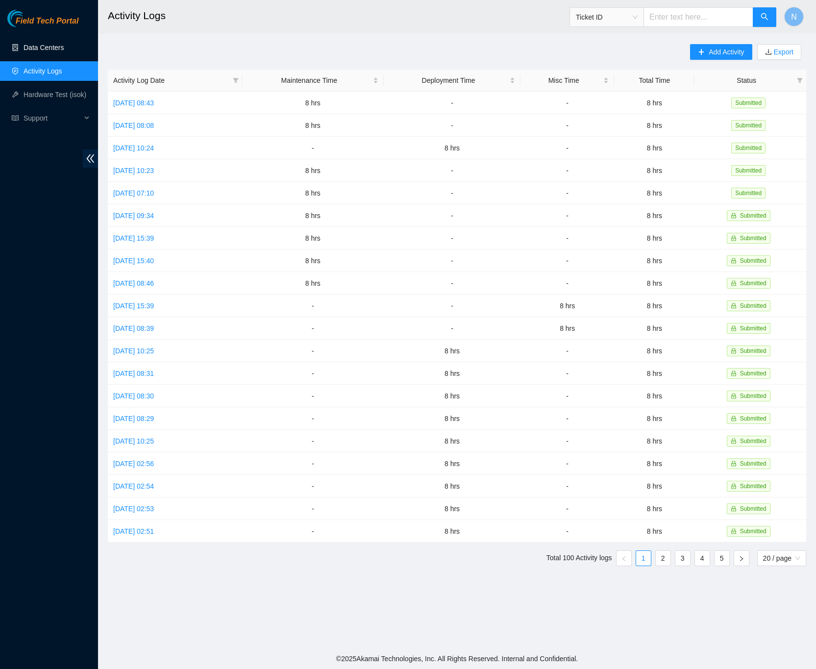
click at [53, 44] on link "Data Centers" at bounding box center [44, 48] width 40 height 8
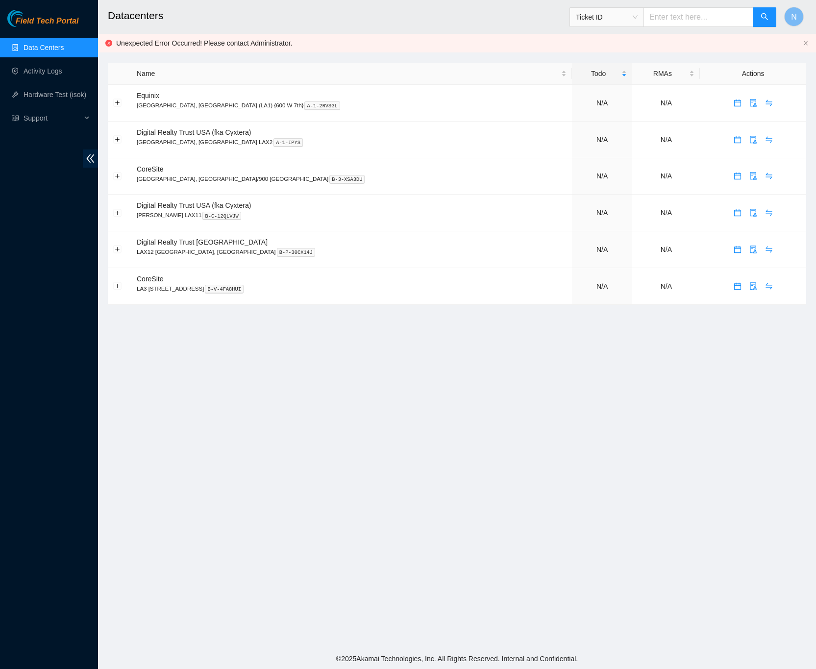
click at [47, 44] on link "Data Centers" at bounding box center [44, 48] width 40 height 8
